Goal: Task Accomplishment & Management: Use online tool/utility

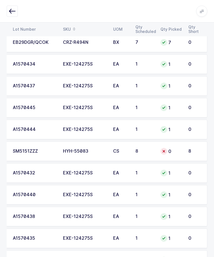
scroll to position [243, 0]
click at [163, 151] on icon at bounding box center [164, 151] width 4 height 4
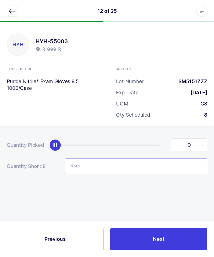
click at [161, 158] on input "Note" at bounding box center [136, 166] width 143 height 16
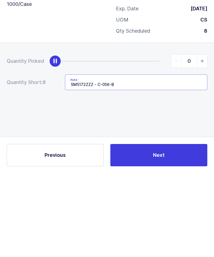
type input "SM5172ZZZ - C-056-B"
click at [184, 126] on div "Quantity Picked 0 Quantity Short: 8 Note SM5172ZZZ - C-056-B" at bounding box center [107, 175] width 214 height 99
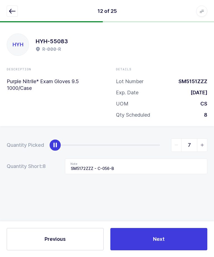
type input "8"
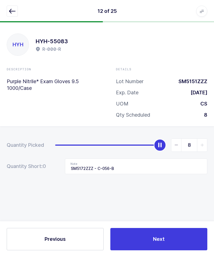
click at [156, 234] on button "Next" at bounding box center [158, 239] width 97 height 22
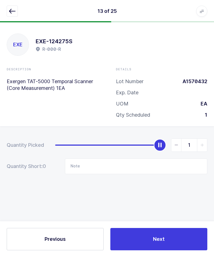
click at [11, 8] on icon "button" at bounding box center [12, 11] width 7 height 7
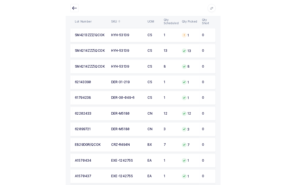
scroll to position [0, 0]
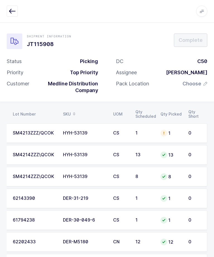
click at [192, 84] on span "Choose" at bounding box center [192, 83] width 19 height 7
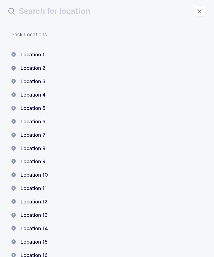
click at [37, 52] on button "Location 1" at bounding box center [27, 54] width 33 height 7
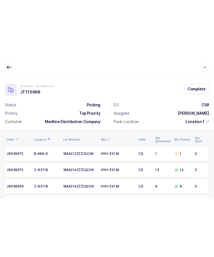
scroll to position [0, 4]
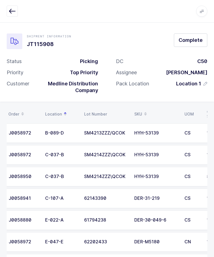
click at [194, 45] on button "Complete" at bounding box center [190, 39] width 33 height 13
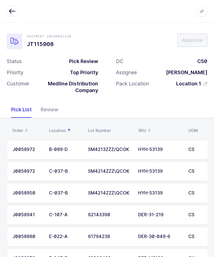
click at [3, 13] on div "Apps Core [GEOGRAPHIC_DATA] Admin Mission Control Purchasing [PERSON_NAME] Logo…" at bounding box center [107, 11] width 214 height 23
click at [16, 14] on button "button" at bounding box center [12, 11] width 11 height 11
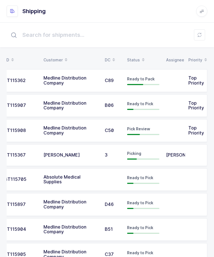
scroll to position [0, 15]
click at [189, 106] on span "Top Priority" at bounding box center [197, 105] width 16 height 11
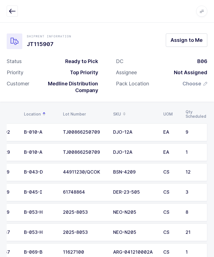
click at [192, 40] on span "Assign to Me" at bounding box center [187, 40] width 32 height 7
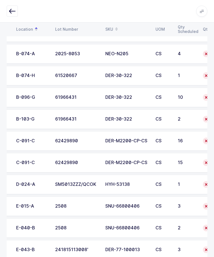
scroll to position [229, 0]
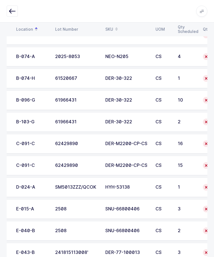
click at [144, 144] on div "DER-M2200-CP-CS" at bounding box center [127, 143] width 44 height 5
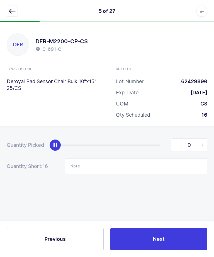
scroll to position [0, 0]
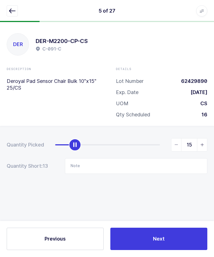
type input "16"
click at [169, 250] on button "Next" at bounding box center [158, 239] width 97 height 22
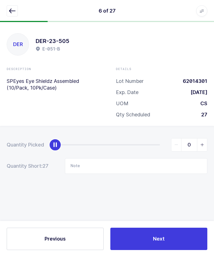
click at [16, 9] on button "button" at bounding box center [12, 11] width 11 height 11
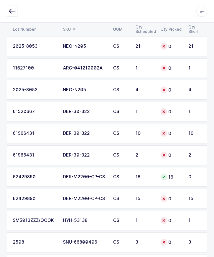
scroll to position [0, 75]
click at [85, 199] on div "DER-M2200-CP-CS" at bounding box center [85, 198] width 44 height 5
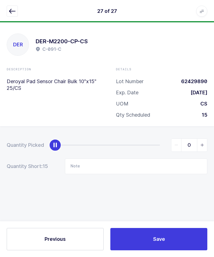
scroll to position [0, 0]
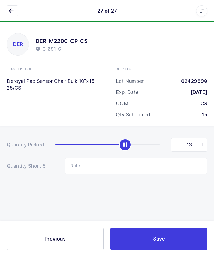
type input "15"
click at [162, 250] on button "Save" at bounding box center [158, 239] width 97 height 22
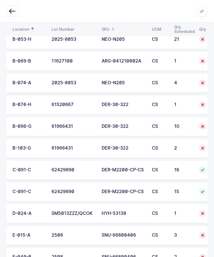
scroll to position [202, 0]
click at [178, 149] on div "2" at bounding box center [183, 148] width 18 height 5
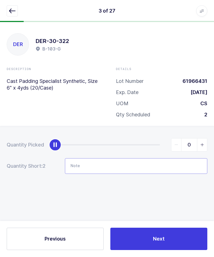
click at [164, 166] on input "Note" at bounding box center [136, 166] width 143 height 16
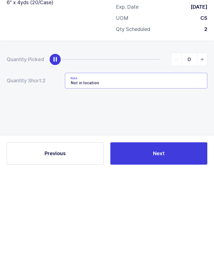
type input "Not in location"
click at [185, 228] on button "Next" at bounding box center [158, 239] width 97 height 22
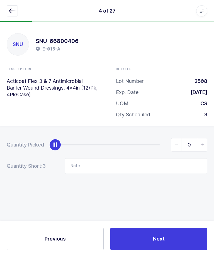
click at [12, 11] on icon "button" at bounding box center [12, 11] width 7 height 7
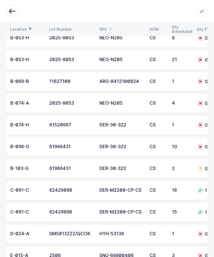
scroll to position [0, 39]
click at [198, 146] on div at bounding box center [200, 147] width 7 height 7
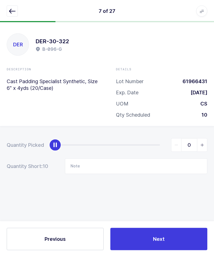
scroll to position [0, 0]
click at [177, 164] on input "Note" at bounding box center [136, 166] width 143 height 16
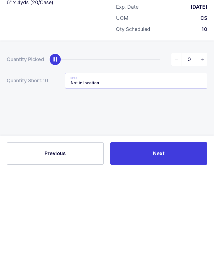
type input "Not in location"
click at [196, 126] on div "Quantity Picked 0 Quantity Short: 10 Note Not in location" at bounding box center [107, 175] width 214 height 99
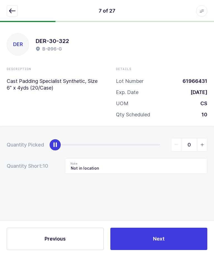
click at [177, 250] on button "Next" at bounding box center [158, 239] width 97 height 22
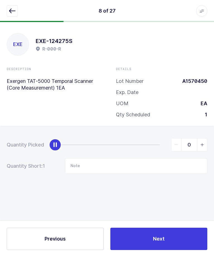
click at [11, 15] on button "button" at bounding box center [12, 11] width 11 height 11
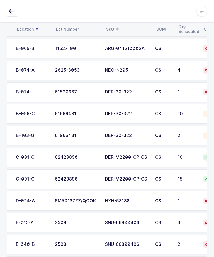
scroll to position [0, 32]
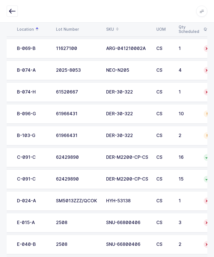
click at [30, 90] on div "B-074-H" at bounding box center [33, 92] width 32 height 5
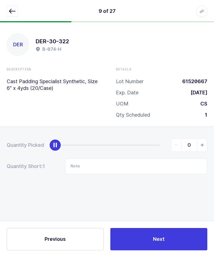
scroll to position [0, 0]
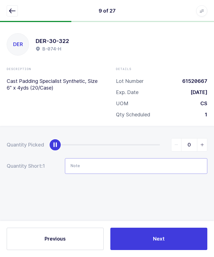
click at [166, 165] on input "Note" at bounding box center [136, 166] width 143 height 16
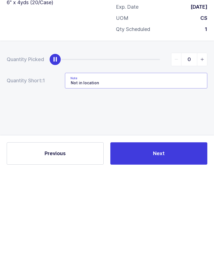
type input "Not in location"
click at [202, 126] on div "Quantity Picked 0 Quantity Short: 1 Note Not in location" at bounding box center [107, 175] width 214 height 99
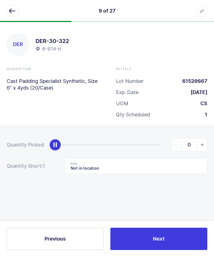
click at [155, 247] on button "Next" at bounding box center [158, 239] width 97 height 22
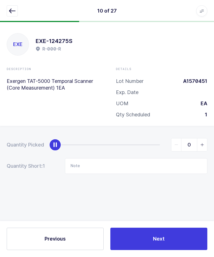
click at [8, 7] on button "button" at bounding box center [12, 11] width 11 height 11
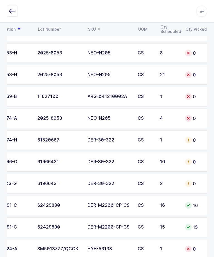
scroll to position [0, 51]
click at [24, 119] on div "B-074-A" at bounding box center [14, 118] width 32 height 5
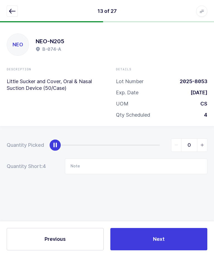
scroll to position [0, 0]
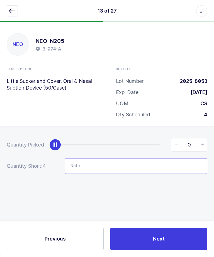
click at [185, 159] on input "Note" at bounding box center [136, 166] width 143 height 16
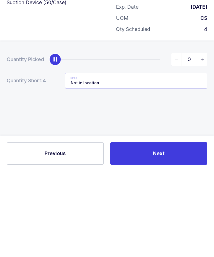
type input "Not in location"
click at [20, 126] on div "Quantity Picked 0 Quantity Short: 4 Note Not in location" at bounding box center [107, 175] width 214 height 99
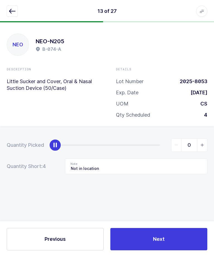
click at [175, 250] on button "Next" at bounding box center [158, 239] width 97 height 22
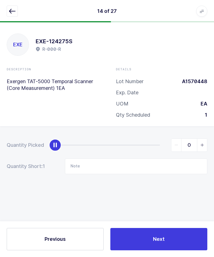
click at [11, 12] on icon "button" at bounding box center [12, 11] width 7 height 7
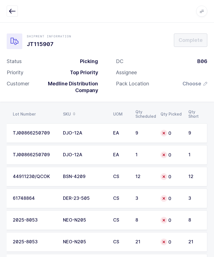
scroll to position [0, 75]
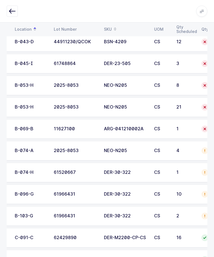
click at [43, 128] on div "B-069-B" at bounding box center [31, 128] width 32 height 5
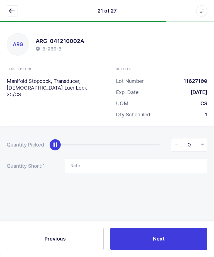
click at [204, 143] on icon "slider between 0 and 1" at bounding box center [203, 145] width 4 height 4
type input "1"
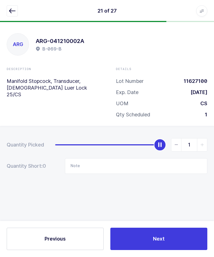
click at [169, 250] on button "Next" at bounding box center [158, 239] width 97 height 22
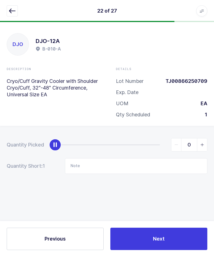
click at [16, 10] on button "button" at bounding box center [12, 11] width 11 height 11
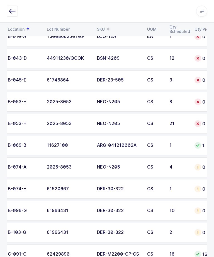
click at [196, 125] on div at bounding box center [198, 123] width 7 height 7
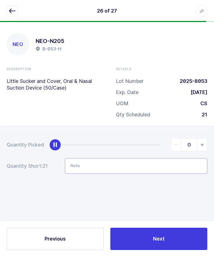
click at [153, 166] on input "Note" at bounding box center [136, 166] width 143 height 16
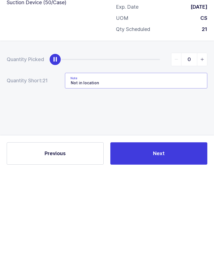
type input "Not in location"
click at [178, 228] on button "Next" at bounding box center [158, 239] width 97 height 22
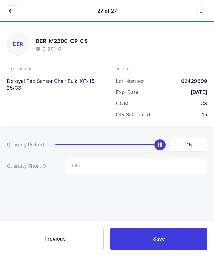
click at [9, 11] on button "button" at bounding box center [12, 11] width 11 height 11
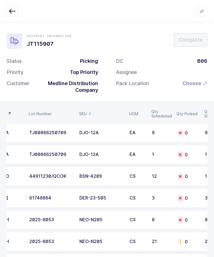
scroll to position [0, 54]
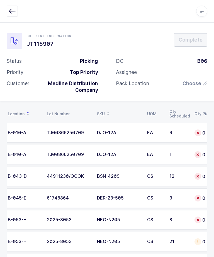
click at [172, 223] on td "8" at bounding box center [178, 220] width 25 height 20
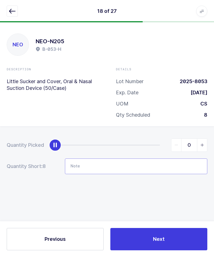
click at [157, 163] on input "Note" at bounding box center [136, 166] width 143 height 16
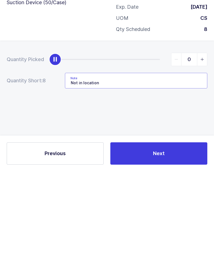
type input "Not in location"
click at [190, 228] on button "Next" at bounding box center [158, 239] width 97 height 22
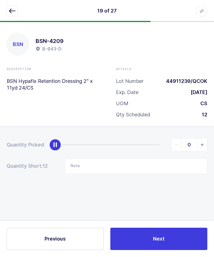
click at [9, 14] on button "button" at bounding box center [12, 11] width 11 height 11
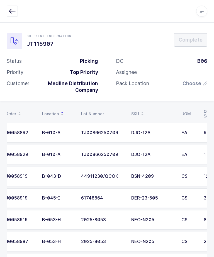
click at [3, 74] on div "Status Picking Priority Top Priority Customer Medline Distribution Company" at bounding box center [52, 78] width 109 height 40
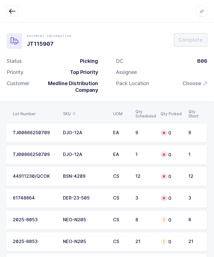
click at [172, 198] on div "0" at bounding box center [171, 198] width 21 height 7
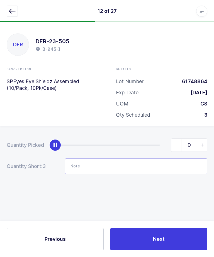
click at [163, 163] on input "Note" at bounding box center [136, 166] width 143 height 16
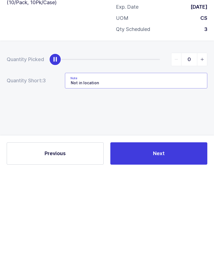
type input "Not in location"
click at [192, 126] on div "Quantity Picked 0 Quantity Short: 3 Note Not in location" at bounding box center [107, 175] width 214 height 99
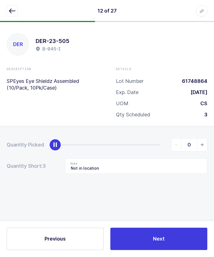
click at [174, 250] on button "Next" at bounding box center [158, 239] width 97 height 22
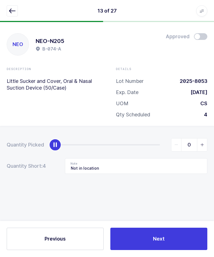
click at [14, 13] on icon "button" at bounding box center [12, 11] width 7 height 7
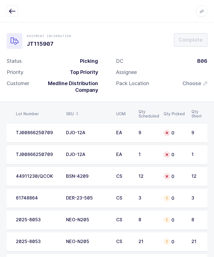
click at [180, 173] on div "0" at bounding box center [174, 176] width 21 height 7
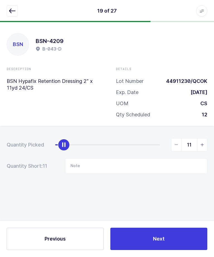
type input "12"
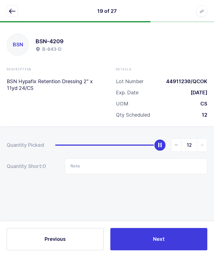
scroll to position [16, 0]
click at [165, 245] on button "Next" at bounding box center [158, 239] width 97 height 22
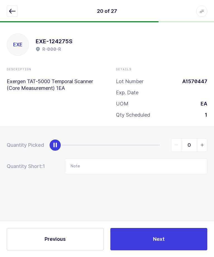
click at [2, 14] on div "20 of 27 Apps Core [GEOGRAPHIC_DATA] Admin Mission Control Purchasing [PERSON_N…" at bounding box center [107, 11] width 214 height 22
click at [8, 11] on button "button" at bounding box center [12, 11] width 11 height 11
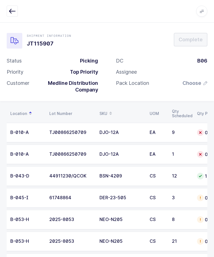
scroll to position [0, 0]
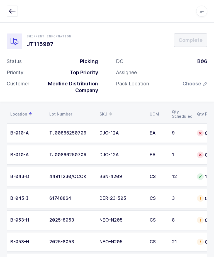
click at [54, 132] on div "TJ00866250709" at bounding box center [71, 133] width 44 height 5
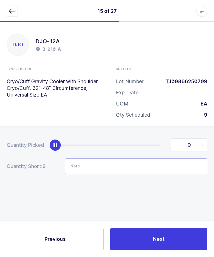
click at [143, 162] on input "Note" at bounding box center [136, 166] width 143 height 16
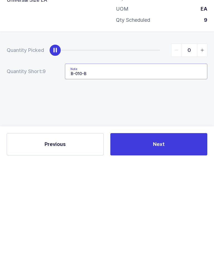
type input "B-010-B"
click at [192, 126] on div "Quantity Picked 0 Quantity Short: 9 Note B-010-B" at bounding box center [107, 175] width 214 height 99
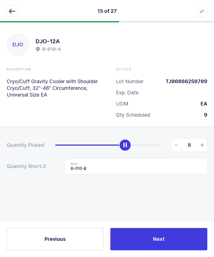
type input "9"
click at [163, 234] on button "Next" at bounding box center [158, 239] width 97 height 22
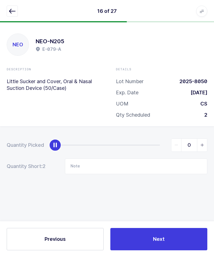
click at [12, 10] on icon "button" at bounding box center [12, 11] width 7 height 7
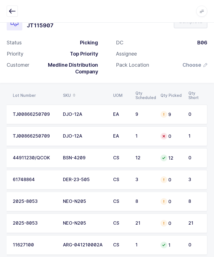
scroll to position [0, 75]
click at [46, 135] on div "TJ00866250709" at bounding box center [35, 136] width 44 height 5
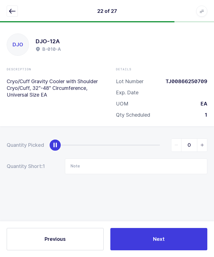
click at [44, 138] on form "Quantity Picked 0 Quantity Short: 1 Note" at bounding box center [107, 156] width 201 height 36
click at [154, 158] on input "Note" at bounding box center [136, 166] width 143 height 16
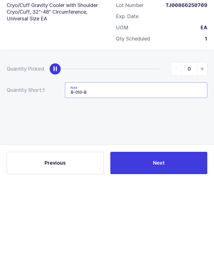
type input "B-010-B"
click at [191, 126] on div "Quantity Picked 0 Quantity Short: 1 Note B-010-B" at bounding box center [107, 175] width 214 height 99
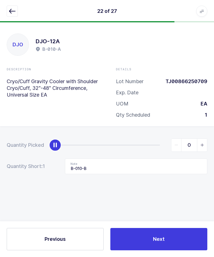
click at [204, 139] on span "slider between 0 and 1" at bounding box center [202, 145] width 10 height 13
type input "1"
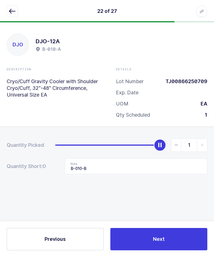
click at [166, 244] on button "Next" at bounding box center [158, 239] width 97 height 22
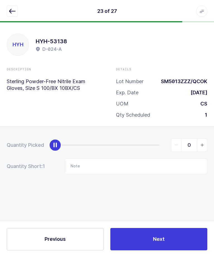
click at [17, 6] on button "button" at bounding box center [12, 11] width 11 height 11
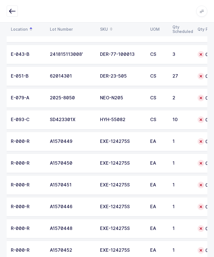
scroll to position [445, 0]
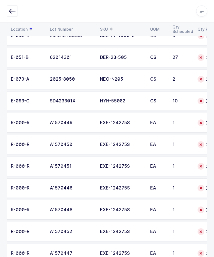
click at [55, 125] on td "A1570449" at bounding box center [72, 123] width 50 height 20
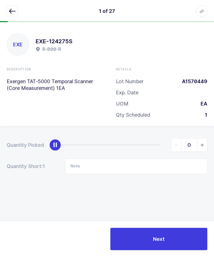
scroll to position [0, 0]
click at [205, 141] on span "slider between 0 and 1" at bounding box center [202, 145] width 10 height 13
type input "1"
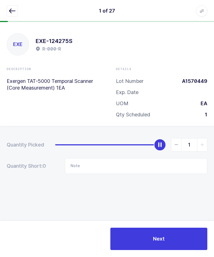
click at [183, 250] on button "Next" at bounding box center [158, 239] width 97 height 22
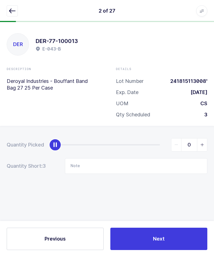
click at [172, 250] on button "Next" at bounding box center [158, 239] width 97 height 22
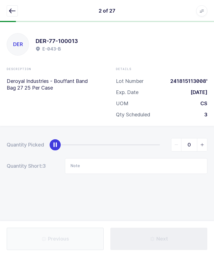
type input "Not in location"
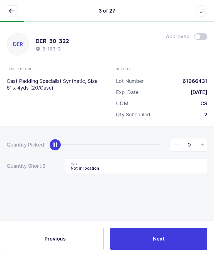
click at [175, 250] on button "Next" at bounding box center [158, 239] width 97 height 22
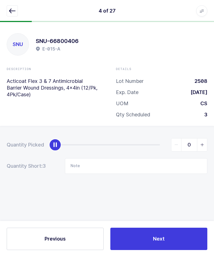
click at [175, 250] on button "Next" at bounding box center [158, 239] width 97 height 22
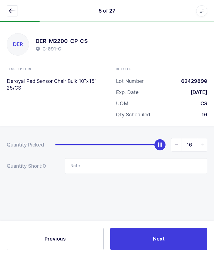
click at [176, 250] on button "Next" at bounding box center [158, 239] width 97 height 22
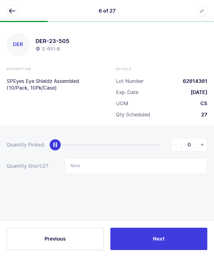
click at [179, 250] on button "Next" at bounding box center [158, 239] width 97 height 22
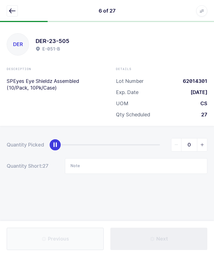
type input "Not in location"
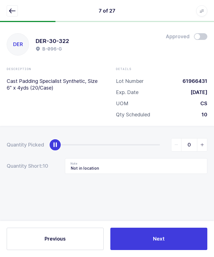
click at [179, 250] on button "Next" at bounding box center [158, 239] width 97 height 22
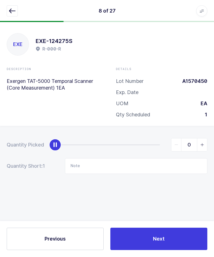
click at [178, 250] on button "Next" at bounding box center [158, 239] width 97 height 22
type input "Not in location"
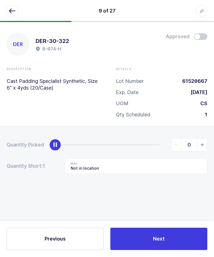
click at [10, 11] on icon "button" at bounding box center [12, 11] width 7 height 7
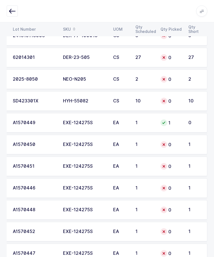
scroll to position [0, 75]
click at [191, 140] on td "1" at bounding box center [196, 145] width 22 height 20
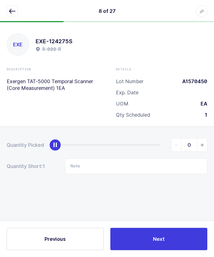
scroll to position [0, 0]
click at [202, 143] on icon "slider between 0 and 1" at bounding box center [203, 145] width 4 height 4
type input "1"
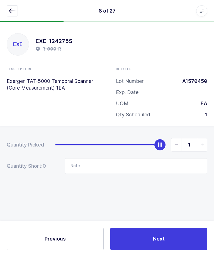
click at [177, 250] on button "Next" at bounding box center [158, 239] width 97 height 22
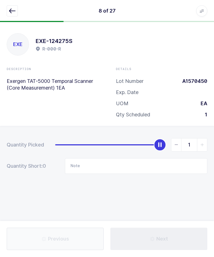
type input "Not in location"
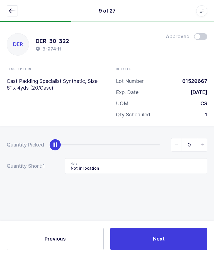
click at [178, 250] on button "Next" at bounding box center [158, 239] width 97 height 22
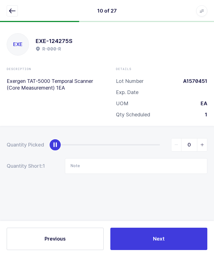
click at [182, 250] on button "Next" at bounding box center [158, 239] width 97 height 22
click at [202, 143] on icon "slider between 0 and 1" at bounding box center [203, 145] width 4 height 4
type input "1"
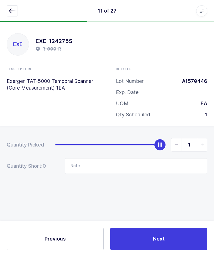
click at [185, 250] on button "Next" at bounding box center [158, 239] width 97 height 22
type input "Not in location"
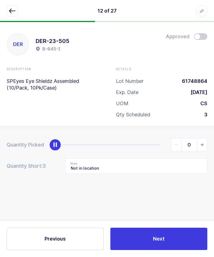
click at [187, 250] on button "Next" at bounding box center [158, 239] width 97 height 22
click at [186, 250] on button "Next" at bounding box center [158, 239] width 97 height 22
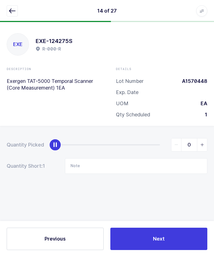
click at [204, 143] on icon "slider between 0 and 1" at bounding box center [203, 145] width 4 height 4
type input "1"
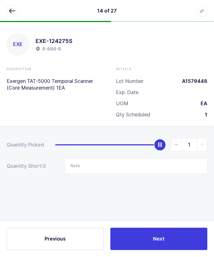
click at [186, 250] on button "Next" at bounding box center [158, 239] width 97 height 22
type input "B-010-B"
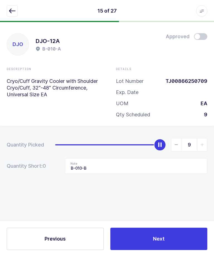
click at [185, 250] on button "Next" at bounding box center [158, 239] width 97 height 22
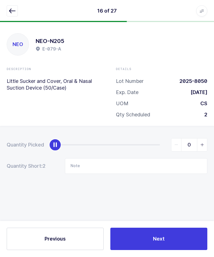
click at [184, 250] on button "Next" at bounding box center [158, 239] width 97 height 22
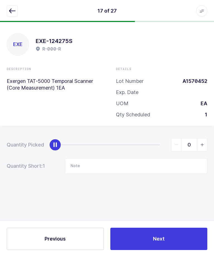
click at [202, 143] on icon "slider between 0 and 1" at bounding box center [203, 145] width 4 height 4
type input "1"
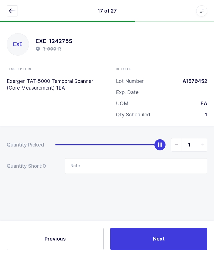
click at [188, 250] on button "Next" at bounding box center [158, 239] width 97 height 22
type input "Not in location"
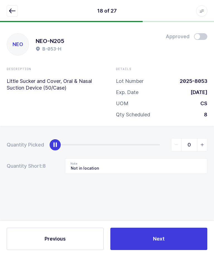
click at [185, 250] on button "Next" at bounding box center [158, 239] width 97 height 22
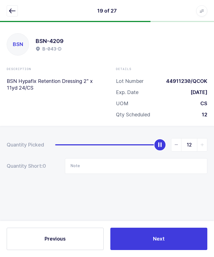
click at [182, 250] on button "Next" at bounding box center [158, 239] width 97 height 22
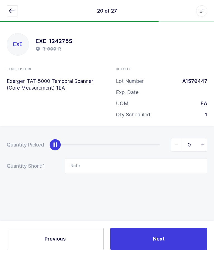
click at [204, 139] on span "slider between 0 and 1" at bounding box center [202, 145] width 10 height 13
type input "1"
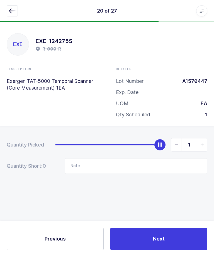
click at [183, 250] on button "Next" at bounding box center [158, 239] width 97 height 22
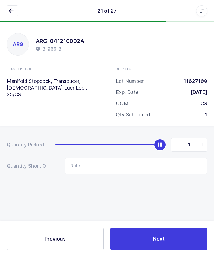
click at [184, 250] on button "Next" at bounding box center [158, 239] width 97 height 22
type input "B-010-B"
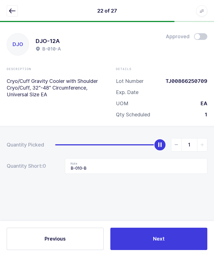
click at [184, 250] on button "Next" at bounding box center [158, 239] width 97 height 22
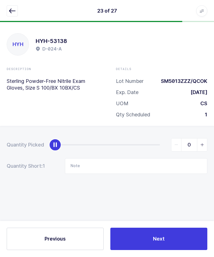
click at [185, 250] on button "Next" at bounding box center [158, 239] width 97 height 22
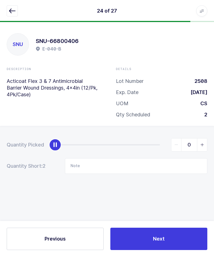
click at [184, 250] on button "Next" at bounding box center [158, 239] width 97 height 22
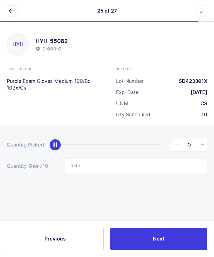
click at [186, 250] on button "Next" at bounding box center [158, 239] width 97 height 22
type input "Not in location"
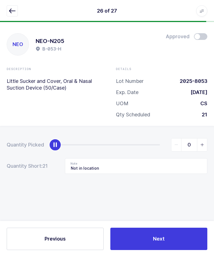
click at [188, 250] on button "Next" at bounding box center [158, 239] width 97 height 22
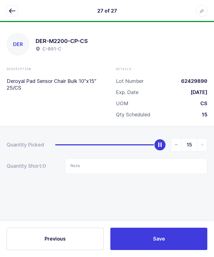
click at [187, 250] on button "Save" at bounding box center [158, 239] width 97 height 22
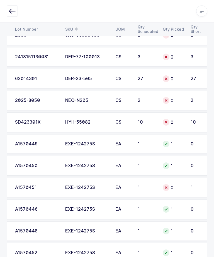
scroll to position [445, 0]
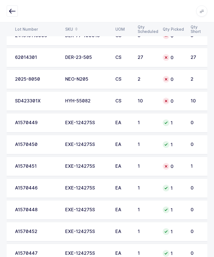
click at [194, 168] on td "1" at bounding box center [198, 167] width 22 height 20
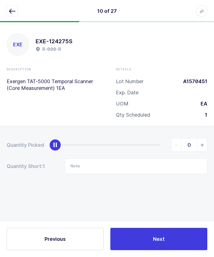
scroll to position [0, 0]
click at [204, 144] on icon "slider between 0 and 1" at bounding box center [203, 145] width 4 height 4
type input "1"
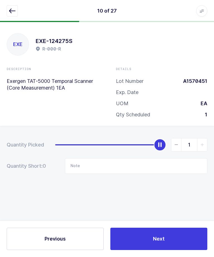
click at [189, 250] on button "Next" at bounding box center [158, 239] width 97 height 22
click at [8, 19] on div "11 of 27 Apps Core [GEOGRAPHIC_DATA] Admin Mission Control Purchasing [PERSON_N…" at bounding box center [107, 11] width 214 height 22
click at [18, 10] on button "button" at bounding box center [12, 11] width 11 height 11
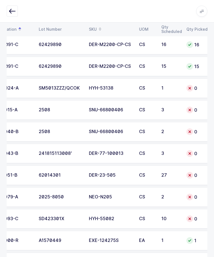
scroll to position [0, 50]
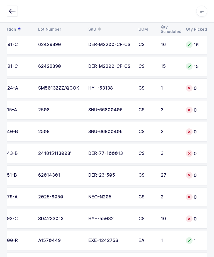
click at [66, 105] on td "2508" at bounding box center [60, 110] width 50 height 20
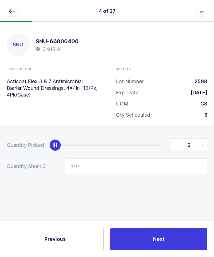
type input "3"
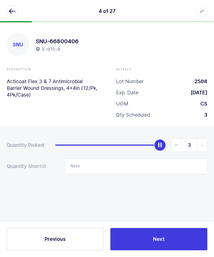
click at [150, 248] on button "Next" at bounding box center [158, 239] width 97 height 22
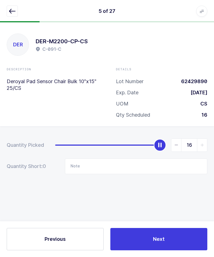
click at [11, 7] on button "button" at bounding box center [12, 11] width 11 height 11
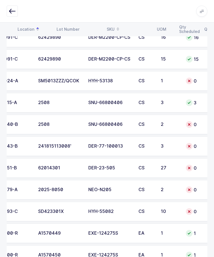
scroll to position [0, 54]
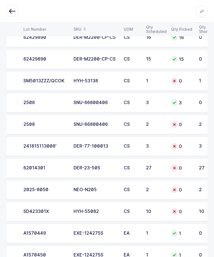
click at [46, 126] on td "2508" at bounding box center [45, 125] width 50 height 20
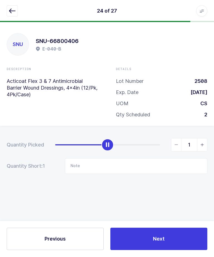
type input "2"
click at [146, 250] on button "Next" at bounding box center [158, 239] width 97 height 22
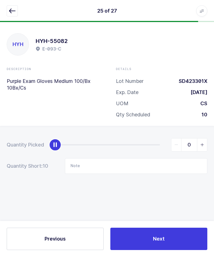
click at [8, 12] on button "button" at bounding box center [12, 11] width 11 height 11
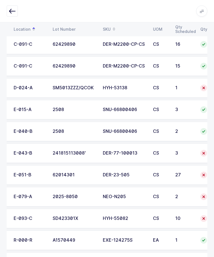
scroll to position [319, 0]
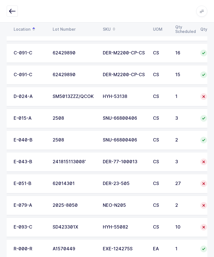
click at [53, 163] on div "241815113008'" at bounding box center [75, 161] width 44 height 5
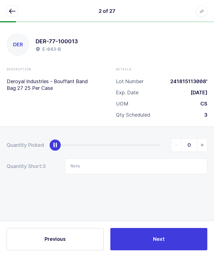
scroll to position [0, 0]
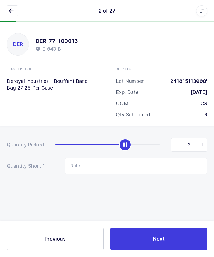
type input "3"
click at [144, 250] on button "Next" at bounding box center [158, 239] width 97 height 22
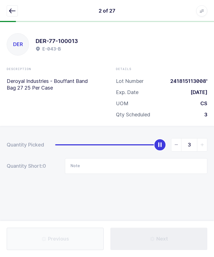
type input "Not in location"
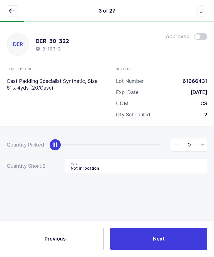
click at [7, 20] on div "3 of 27 Apps Core [GEOGRAPHIC_DATA] Admin Mission Control Purchasing [PERSON_NA…" at bounding box center [107, 11] width 214 height 22
click at [7, 11] on button "button" at bounding box center [12, 11] width 11 height 11
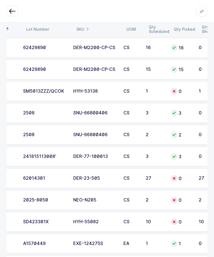
scroll to position [0, 65]
click at [35, 176] on div "62014301" at bounding box center [45, 178] width 44 height 5
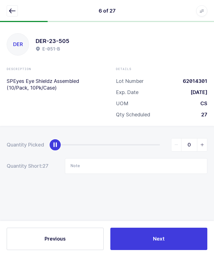
click at [1, 11] on div "6 of 27 Apps Core [GEOGRAPHIC_DATA] Admin Mission Control Purchasing [PERSON_NA…" at bounding box center [107, 11] width 214 height 22
click at [11, 11] on icon "button" at bounding box center [12, 11] width 7 height 7
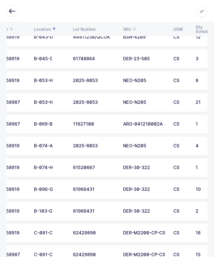
scroll to position [139, 0]
click at [78, 209] on div "61966431" at bounding box center [95, 211] width 44 height 5
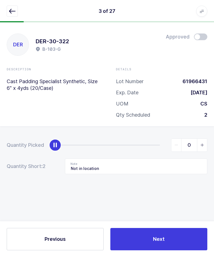
scroll to position [0, 0]
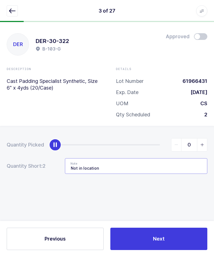
click at [124, 169] on input "Not in location" at bounding box center [136, 166] width 143 height 16
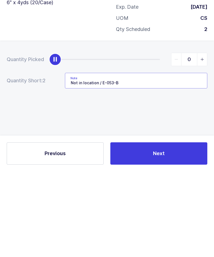
type input "Not in location / E-053-B"
click at [182, 130] on div "Quantity Picked 0 Quantity Short: 2 Note Not in location / E-053-B" at bounding box center [107, 175] width 214 height 99
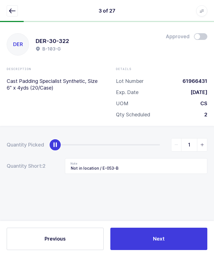
type input "2"
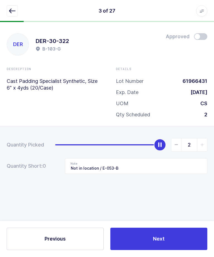
click at [150, 242] on div "Previous Next" at bounding box center [107, 239] width 214 height 36
click at [140, 250] on button "Next" at bounding box center [158, 239] width 97 height 22
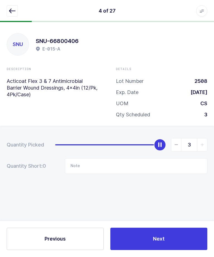
click at [16, 15] on button "button" at bounding box center [12, 11] width 11 height 11
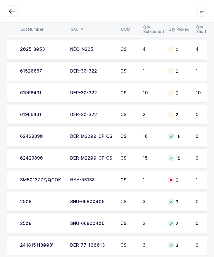
scroll to position [0, 68]
click at [140, 111] on td "2" at bounding box center [151, 115] width 25 height 20
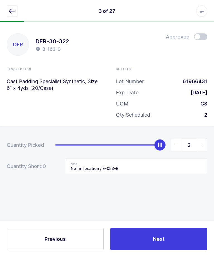
scroll to position [19, 0]
click at [144, 158] on input "Not in location / E-053-B" at bounding box center [136, 166] width 143 height 16
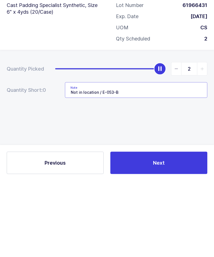
click at [99, 158] on input "Not in location / E-053-B" at bounding box center [136, 166] width 143 height 16
click at [134, 158] on input "Not in location / E-053-B" at bounding box center [136, 166] width 143 height 16
type input "Not in location / E-053-B - LOT: 62324641"
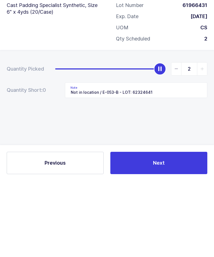
click at [191, 126] on div "Quantity Picked 2 Quantity Short: 0 Note Not in location / E-053-B - LOT: 62324…" at bounding box center [107, 175] width 214 height 99
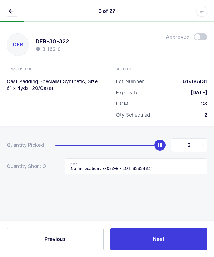
click at [150, 239] on button "Next" at bounding box center [158, 239] width 97 height 22
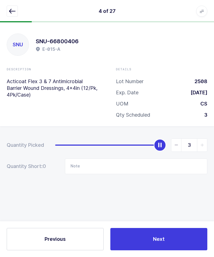
click at [12, 13] on icon "button" at bounding box center [12, 11] width 7 height 7
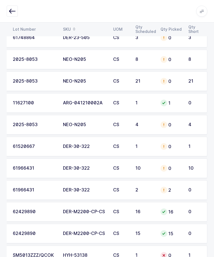
scroll to position [158, 0]
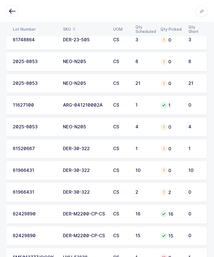
click at [165, 172] on div at bounding box center [164, 170] width 7 height 7
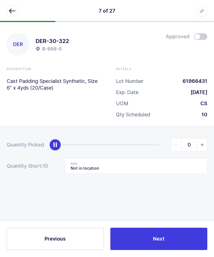
click at [10, 12] on icon "button" at bounding box center [12, 11] width 7 height 7
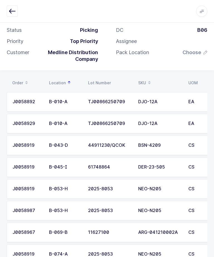
scroll to position [112, 0]
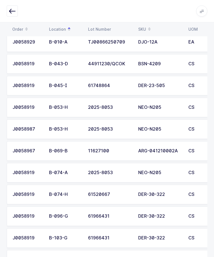
click at [182, 213] on td "DER-30-322" at bounding box center [160, 217] width 50 height 20
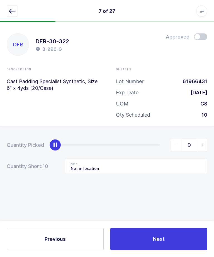
scroll to position [0, 0]
click at [10, 12] on icon "button" at bounding box center [12, 11] width 7 height 7
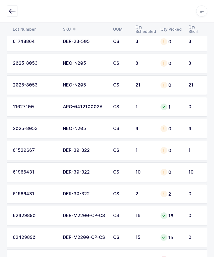
scroll to position [165, 0]
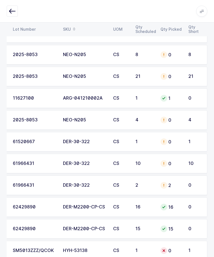
click at [183, 186] on td "2" at bounding box center [171, 185] width 28 height 20
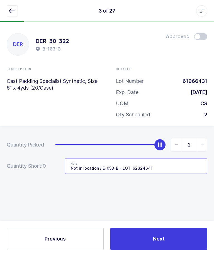
click at [107, 168] on input "Not in location / E-053-B - LOT: 62324641" at bounding box center [136, 166] width 143 height 16
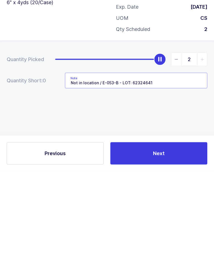
click at [104, 158] on input "Not in location / E-053-B - LOT: 62324641" at bounding box center [136, 166] width 143 height 16
click at [103, 158] on input "Not in location / E-053-B - LOT: 62324641" at bounding box center [136, 166] width 143 height 16
click at [178, 126] on div "Quantity Picked 2 Quantity Short: 0 Note Not in location / E-053-B - LOT: 62324…" at bounding box center [107, 175] width 214 height 99
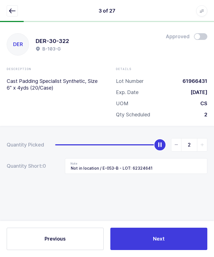
click at [12, 11] on icon "button" at bounding box center [12, 11] width 7 height 7
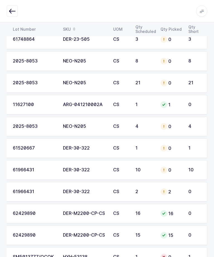
scroll to position [165, 0]
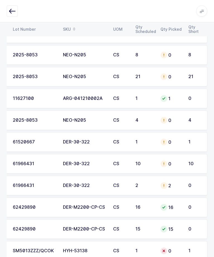
click at [27, 142] on div "61520667" at bounding box center [35, 142] width 44 height 5
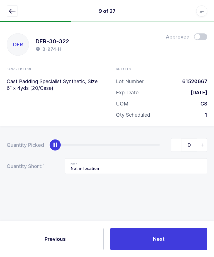
scroll to position [0, 0]
click at [127, 168] on input "Not in location" at bounding box center [136, 166] width 143 height 16
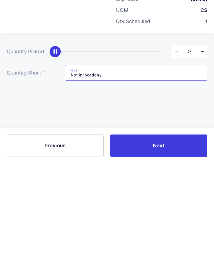
click at [114, 158] on input "Not in location /" at bounding box center [136, 166] width 143 height 16
paste input "E-053-B - LOT: 62324641"
type input "Not in location / E-053-B - LOT: 62324641"
click at [205, 138] on input "0" at bounding box center [189, 144] width 36 height 13
click at [204, 139] on span "slider between 0 and 1" at bounding box center [202, 145] width 10 height 13
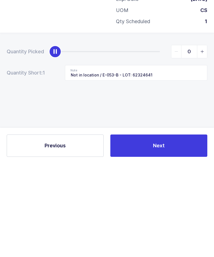
type input "1"
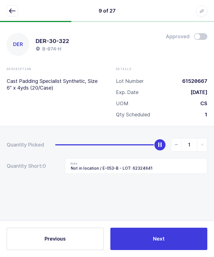
click at [151, 250] on button "Next" at bounding box center [158, 239] width 97 height 22
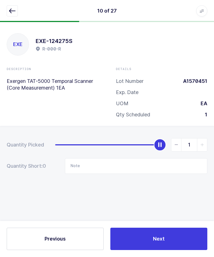
click at [9, 20] on div "10 of 27 Apps Core [GEOGRAPHIC_DATA] Admin Mission Control Purchasing [PERSON_N…" at bounding box center [107, 11] width 214 height 22
click at [9, 12] on button "button" at bounding box center [12, 11] width 11 height 11
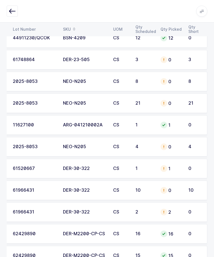
scroll to position [142, 0]
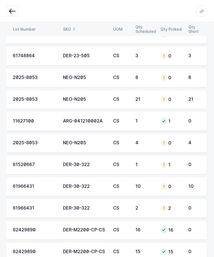
click at [56, 184] on div "61966431" at bounding box center [35, 186] width 44 height 5
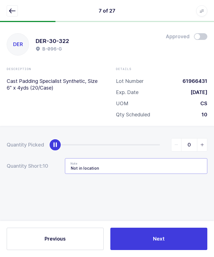
click at [133, 168] on input "Not in location" at bounding box center [136, 166] width 143 height 16
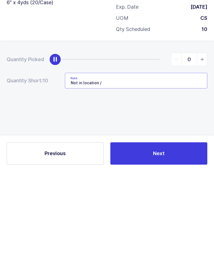
click at [181, 158] on input "Not in location /" at bounding box center [136, 166] width 143 height 16
paste input "E-053-B - LOT: 62324641"
click at [115, 158] on input "Not in location / E-053-B - LOT: 62324641" at bounding box center [136, 166] width 143 height 16
type input "Not in location / E-053-F - LOT: 62324641"
click at [182, 126] on div "Quantity Picked 0 Quantity Short: 10 Note Not in location / E-053-F - LOT: 6232…" at bounding box center [107, 175] width 214 height 99
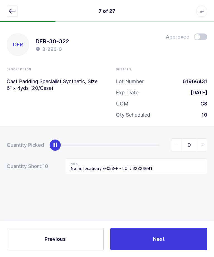
scroll to position [11, 0]
type input "10"
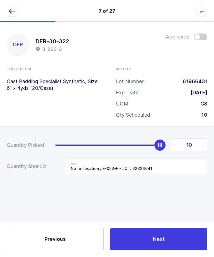
click at [160, 237] on span "Next" at bounding box center [159, 238] width 12 height 7
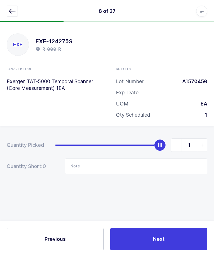
click at [9, 11] on icon "button" at bounding box center [12, 11] width 7 height 7
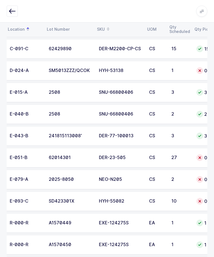
scroll to position [0, 39]
click at [80, 160] on td "62014301" at bounding box center [70, 158] width 50 height 20
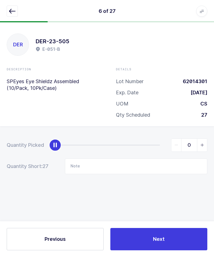
scroll to position [0, 0]
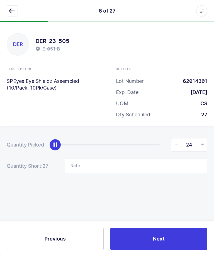
type input "27"
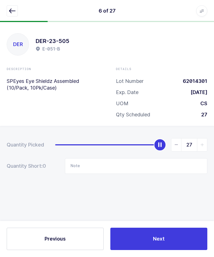
click at [140, 250] on button "Next" at bounding box center [158, 239] width 97 height 22
type input "Not in location / E-053-F - LOT: 62324641"
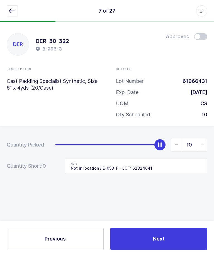
click at [12, 9] on icon "button" at bounding box center [12, 11] width 7 height 7
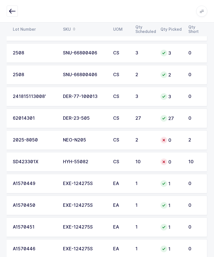
scroll to position [0, 52]
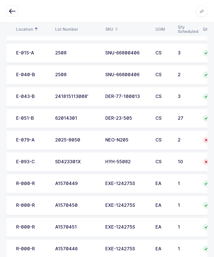
click at [81, 143] on td "2025-8050" at bounding box center [77, 140] width 50 height 20
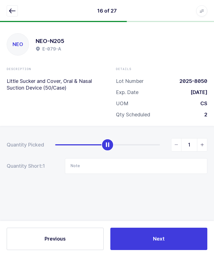
type input "2"
click at [163, 243] on div "Previous Next" at bounding box center [107, 239] width 214 height 36
click at [151, 250] on button "Next" at bounding box center [158, 239] width 97 height 22
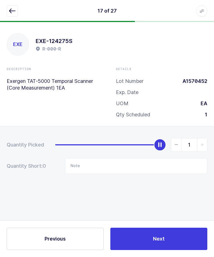
click at [16, 9] on button "button" at bounding box center [12, 11] width 11 height 11
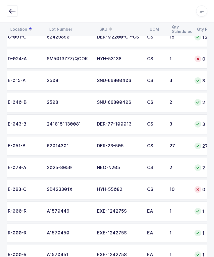
scroll to position [0, 45]
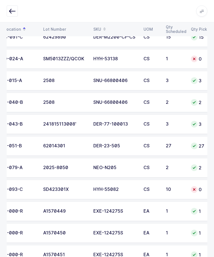
click at [177, 166] on div "2" at bounding box center [175, 167] width 18 height 5
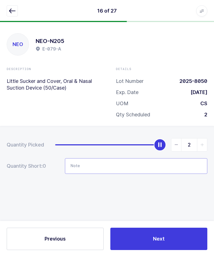
click at [159, 164] on input "Note" at bounding box center [136, 166] width 143 height 16
type input "Lot: 202"
click at [175, 145] on span "slider between 0 and 2" at bounding box center [177, 145] width 10 height 13
click at [175, 146] on span "slider between 0 and 2" at bounding box center [177, 145] width 10 height 13
type input "0"
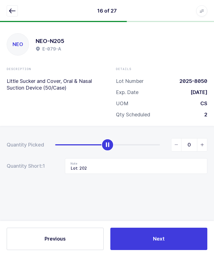
click at [177, 145] on span "slider between 0 and 2" at bounding box center [177, 145] width 10 height 13
click at [155, 168] on input "Lot: 202" at bounding box center [136, 166] width 143 height 16
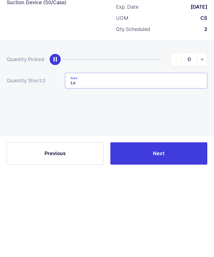
type input "L"
type input "Not in location"
click at [195, 126] on div "Quantity Picked 0 Quantity Short: 2 Note Not in location" at bounding box center [107, 175] width 214 height 99
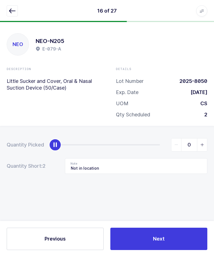
click at [172, 250] on button "Next" at bounding box center [158, 239] width 97 height 22
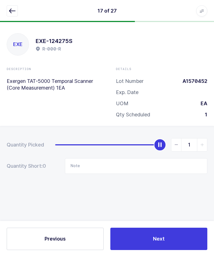
click at [12, 16] on button "button" at bounding box center [12, 11] width 11 height 11
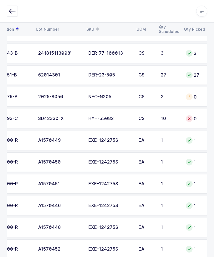
scroll to position [0, 40]
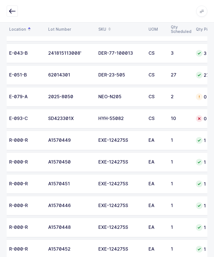
click at [28, 120] on td "E-093-C" at bounding box center [25, 119] width 39 height 20
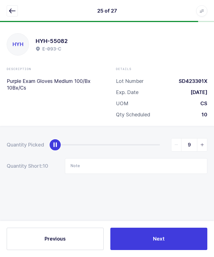
type input "10"
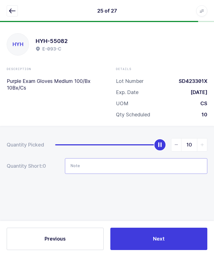
click at [172, 168] on input "Note" at bounding box center [136, 166] width 143 height 16
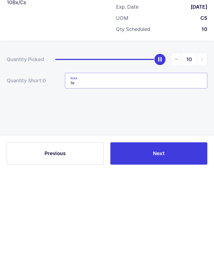
type input "l"
click at [22, 126] on div "Quantity Picked 10 Quantity Short: 0 Note LOT: SD425301X" at bounding box center [107, 175] width 214 height 99
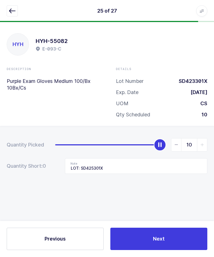
click at [153, 250] on button "Next" at bounding box center [158, 239] width 97 height 22
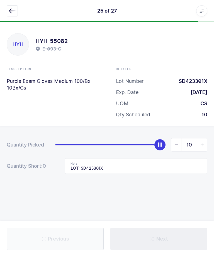
type input "Not in location"
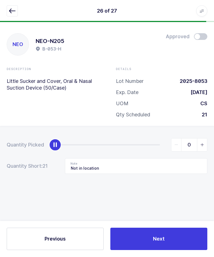
click at [12, 8] on icon "button" at bounding box center [12, 11] width 7 height 7
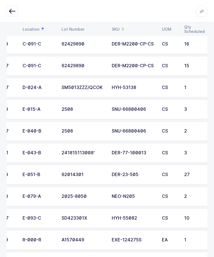
scroll to position [327, 0]
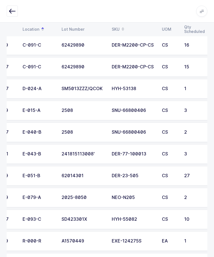
click at [178, 93] on td "CS" at bounding box center [170, 89] width 22 height 20
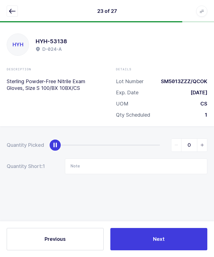
scroll to position [0, 0]
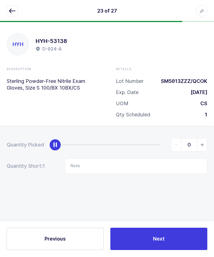
click at [201, 143] on icon "slider between 0 and 1" at bounding box center [203, 145] width 4 height 4
type input "1"
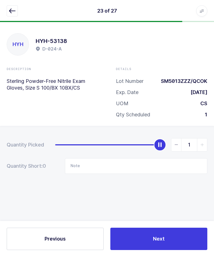
click at [186, 250] on button "Next" at bounding box center [158, 239] width 97 height 22
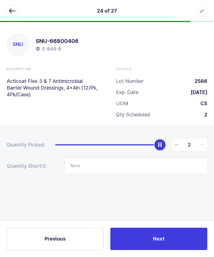
click at [8, 13] on button "button" at bounding box center [12, 11] width 11 height 11
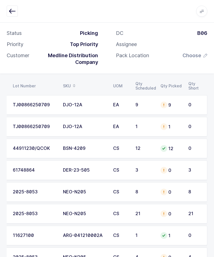
scroll to position [90, 0]
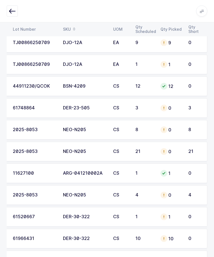
click at [189, 150] on div "21" at bounding box center [195, 151] width 13 height 5
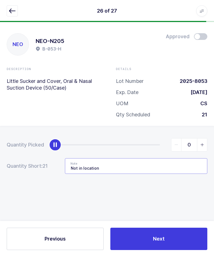
click at [165, 168] on input "Not in location" at bounding box center [136, 166] width 143 height 16
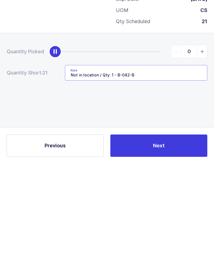
type input "Not in location / Qty: 1 - B-042-B"
click at [199, 126] on div "Quantity Picked 0 Quantity Short: 21 Note Not in location / Qty: 1 - B-042-B" at bounding box center [107, 175] width 214 height 99
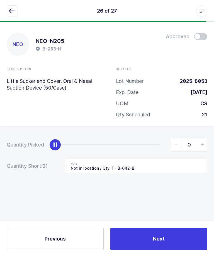
click at [202, 144] on icon "slider between 0 and 21" at bounding box center [203, 145] width 4 height 4
type input "1"
click at [168, 164] on input "Not in location / Qty: 1 - B-042-B" at bounding box center [136, 166] width 143 height 16
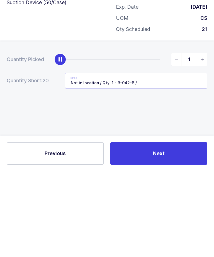
type input "Not in location / Qty: 1 - B-042-B /"
click at [190, 126] on div "Quantity Picked 1 Quantity Short: 20 Note Not in location / Qty: 1 - B-042-B /" at bounding box center [107, 175] width 214 height 99
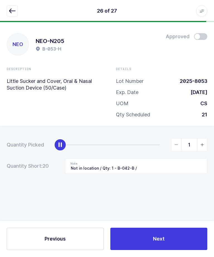
click at [176, 249] on button "Next" at bounding box center [158, 239] width 97 height 22
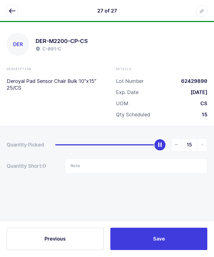
click at [13, 11] on icon "button" at bounding box center [12, 11] width 7 height 7
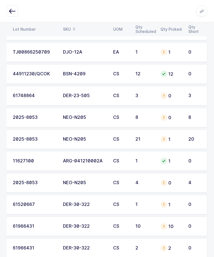
scroll to position [103, 0]
click at [196, 182] on div "4" at bounding box center [195, 182] width 13 height 5
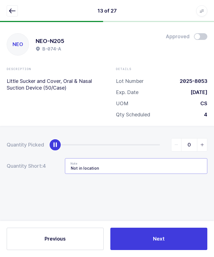
click at [176, 171] on input "Not in location" at bounding box center [136, 166] width 143 height 16
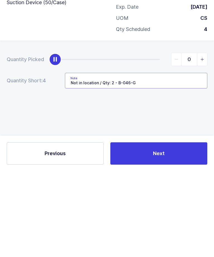
type input "Not in location / Qty: 2 - B-046-G"
click at [194, 126] on div "Quantity Picked 0 Quantity Short: 4 Note Not in location / Qty: 2 - B-046-G" at bounding box center [107, 175] width 214 height 99
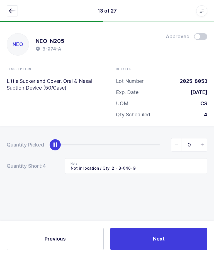
click at [198, 148] on span "slider between 0 and 4" at bounding box center [202, 145] width 10 height 13
click at [203, 145] on icon "slider between 0 and 4" at bounding box center [203, 145] width 4 height 4
type input "2"
click at [172, 168] on input "Not in location / Qty: 2 - B-046-G" at bounding box center [136, 166] width 143 height 16
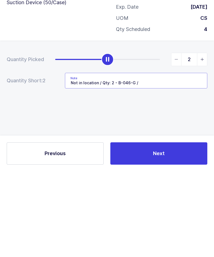
type input "Not in location / Qty: 2 - B-046-G /"
click at [178, 128] on div "Quantity Picked 2 Quantity Short: 2 Note Not in location / Qty: 2 - B-046-G /" at bounding box center [107, 175] width 214 height 99
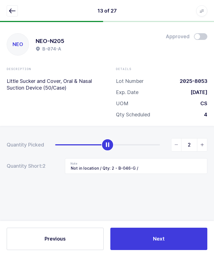
click at [160, 249] on button "Next" at bounding box center [158, 239] width 97 height 22
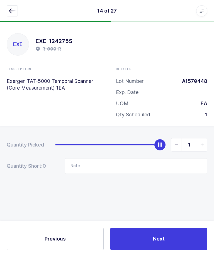
click at [14, 12] on icon "button" at bounding box center [12, 11] width 7 height 7
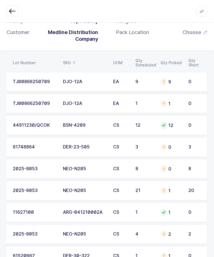
scroll to position [51, 0]
click at [48, 168] on div "2025-8053" at bounding box center [35, 169] width 44 height 5
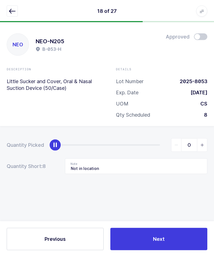
scroll to position [0, 0]
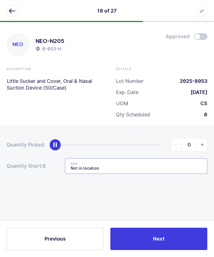
click at [167, 168] on input "Not in location" at bounding box center [136, 166] width 143 height 16
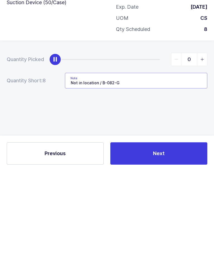
click at [98, 158] on input "Not in location / B-082-G" at bounding box center [136, 166] width 143 height 16
click at [130, 158] on input "Not in location / B-082-G" at bounding box center [136, 166] width 143 height 16
click at [131, 158] on input "Not in location / B-082-G" at bounding box center [136, 166] width 143 height 16
click at [133, 158] on input "Not in location / B-082-G" at bounding box center [136, 166] width 143 height 16
type input "Not in location / B-082-G"
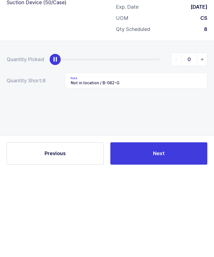
click at [132, 126] on div "Quantity Picked 0 Quantity Short: 8 Note Not in location / B-082-G" at bounding box center [107, 175] width 214 height 99
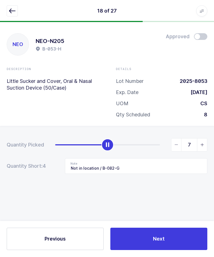
type input "8"
click at [173, 250] on button "Next" at bounding box center [158, 239] width 97 height 22
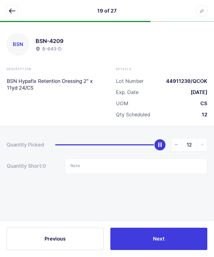
click at [15, 11] on icon "button" at bounding box center [12, 11] width 7 height 7
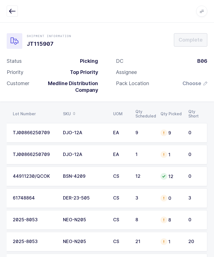
scroll to position [0, 75]
click at [181, 244] on td "1" at bounding box center [171, 242] width 28 height 20
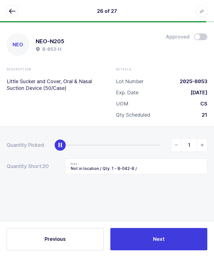
scroll to position [0, 0]
click at [174, 166] on input "Not in location / Qty: 1 - B-042-B /" at bounding box center [136, 166] width 143 height 16
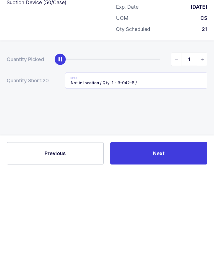
click at [169, 158] on input "Not in location / Qty: 1 - B-042-B /" at bounding box center [136, 166] width 143 height 16
paste input "B-082-G"
click at [136, 158] on input "Not in location / Qty: 1 - B-042-B / B-082-G" at bounding box center [136, 166] width 143 height 16
type input "Not in location / Qty: 1 - B-042-B / Qty:20 - B-082-G"
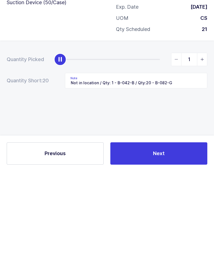
click at [202, 126] on div "Quantity Picked 1 Quantity Short: 20 Note Not in location / Qty: 1 - B-042-B / …" at bounding box center [107, 175] width 214 height 99
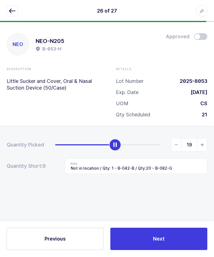
type input "21"
click at [170, 250] on button "Next" at bounding box center [158, 239] width 97 height 22
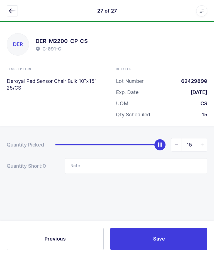
click at [12, 12] on icon "button" at bounding box center [12, 11] width 7 height 7
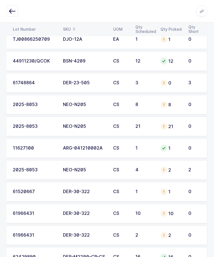
scroll to position [116, 0]
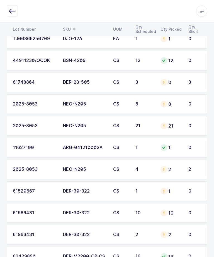
click at [187, 172] on td "2" at bounding box center [196, 170] width 22 height 20
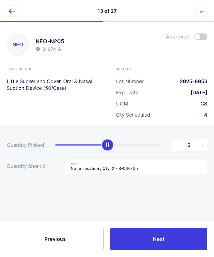
scroll to position [0, 0]
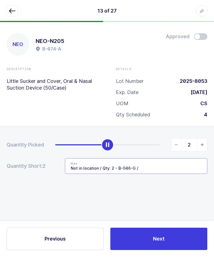
click at [104, 167] on input "Not in location / Qty: 2 - B-046-G /" at bounding box center [136, 166] width 143 height 16
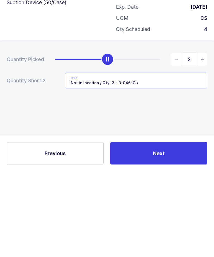
click at [105, 158] on input "Not in location / Qty: 2 - B-046-G /" at bounding box center [136, 166] width 143 height 16
type input "Not in location /"
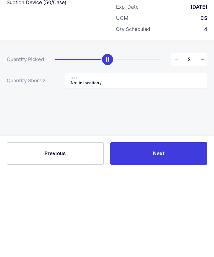
click at [187, 126] on div "Quantity Picked 2 Quantity Short: 2 Note Not in location /" at bounding box center [107, 175] width 214 height 99
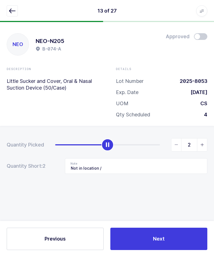
click at [177, 144] on icon "slider between 0 and 4" at bounding box center [177, 145] width 4 height 4
type input "0"
click at [175, 145] on icon "slider between 0 and 4" at bounding box center [177, 145] width 4 height 4
click at [170, 250] on button "Next" at bounding box center [158, 239] width 97 height 22
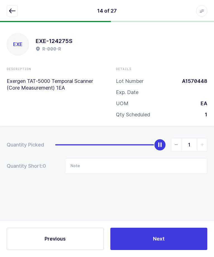
click at [8, 9] on button "button" at bounding box center [12, 11] width 11 height 11
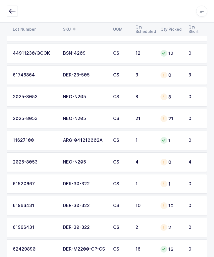
scroll to position [125, 0]
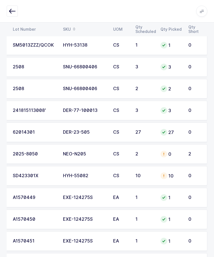
click at [190, 155] on div "2" at bounding box center [195, 153] width 13 height 5
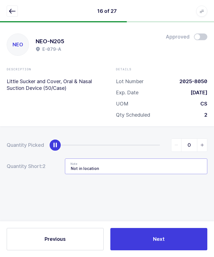
click at [187, 158] on input "Not in location" at bounding box center [136, 166] width 143 height 16
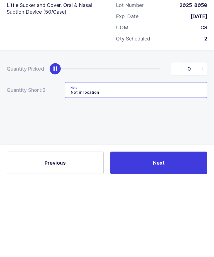
click at [162, 158] on input "Not in location" at bounding box center [136, 166] width 143 height 16
paste input "Qty: 2 - B-046-G /"
click at [101, 158] on input "Not in location Qty: 2 - B-046-G /" at bounding box center [136, 166] width 143 height 16
click at [172, 158] on input "Not in location Qty: 2 - B-046-G /" at bounding box center [136, 166] width 143 height 16
click at [161, 158] on input "Not in location Qty: 2 - B-046-G /" at bounding box center [136, 166] width 143 height 16
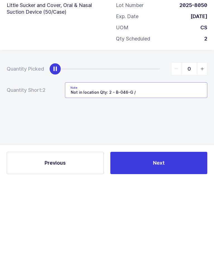
click at [98, 158] on input "Not in location Qty: 2 - B-046-G /" at bounding box center [136, 166] width 143 height 16
click at [175, 158] on input "Not in location / Qty: 2 - B-046-G /" at bounding box center [136, 166] width 143 height 16
type input "Not in location / Qty: 2 - B-046-G"
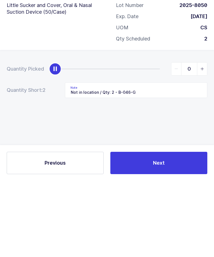
click at [184, 126] on div "Quantity Picked 0 Quantity Short: 2 Note Not in location / Qty: 2 - B-046-G" at bounding box center [107, 175] width 214 height 99
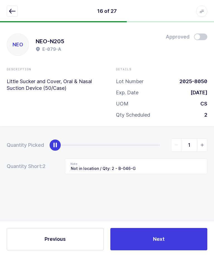
type input "2"
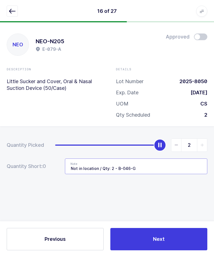
click at [153, 158] on input "Not in location / Qty: 2 - B-046-G" at bounding box center [136, 166] width 143 height 16
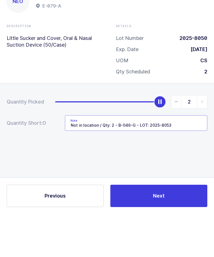
type input "Not in location / Qty: 2 - B-046-G - LOT: 2025-8053"
click at [187, 126] on div "Quantity Picked 2 Quantity Short: 0 Note Not in location / Qty: 2 - B-046-G - L…" at bounding box center [107, 175] width 214 height 99
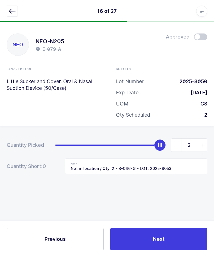
click at [182, 242] on button "Next" at bounding box center [158, 239] width 97 height 22
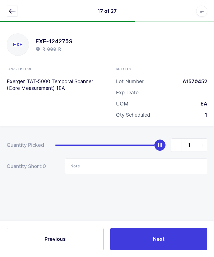
click at [14, 12] on icon "button" at bounding box center [12, 11] width 7 height 7
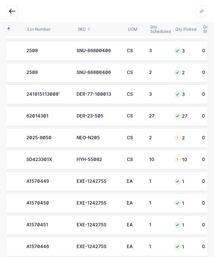
scroll to position [0, 63]
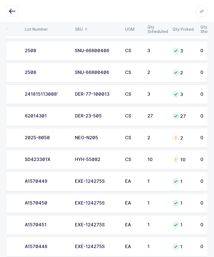
click at [52, 135] on div "2025-8050" at bounding box center [47, 137] width 44 height 5
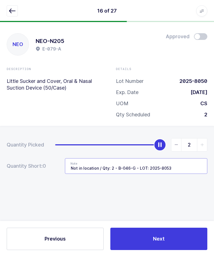
click at [180, 164] on input "Not in location / Qty: 2 - B-046-G - LOT: 2025-8053" at bounding box center [136, 166] width 143 height 16
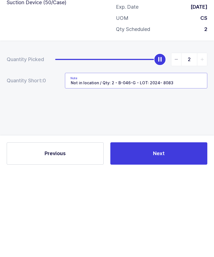
type input "Not in location / Qty: 2 - B-046-G - LOT: 2024- 8083"
click at [194, 126] on div "Quantity Picked 2 Quantity Short: 0 Note Not in location / Qty: 2 - B-046-G - L…" at bounding box center [107, 175] width 214 height 99
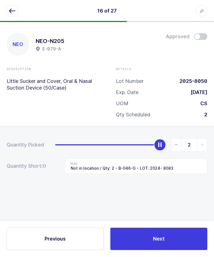
click at [174, 250] on button "Next" at bounding box center [158, 239] width 97 height 22
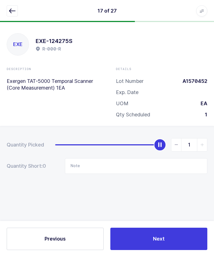
click at [13, 12] on icon "button" at bounding box center [12, 11] width 7 height 7
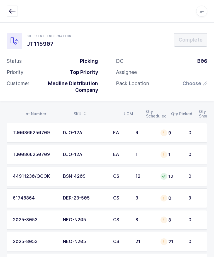
scroll to position [0, 90]
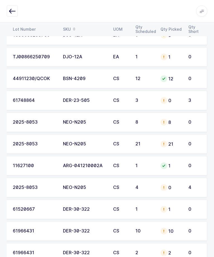
click at [44, 121] on div "2025-8053" at bounding box center [35, 122] width 44 height 5
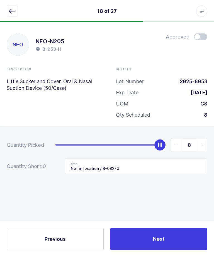
scroll to position [0, 0]
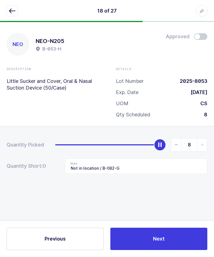
click at [11, 10] on icon "button" at bounding box center [12, 11] width 7 height 7
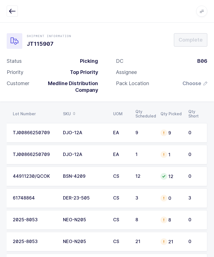
click at [178, 243] on div "21" at bounding box center [171, 241] width 21 height 7
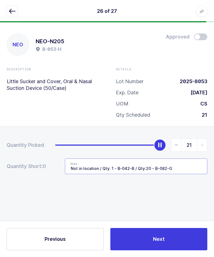
click at [133, 168] on input "Not in location / Qty: 1 - B-042-B / Qty:20 - B-082-G" at bounding box center [136, 166] width 143 height 16
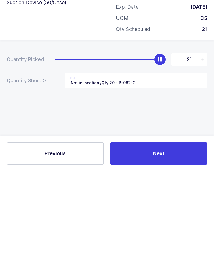
click at [117, 158] on input "Not in location /Qty:20 - B-082-G" at bounding box center [136, 166] width 143 height 16
type input "Not in location / B-082-G"
click at [52, 126] on div "Quantity Picked 21 Quantity Short: 0 Note Not in location / B-082-G" at bounding box center [107, 175] width 214 height 99
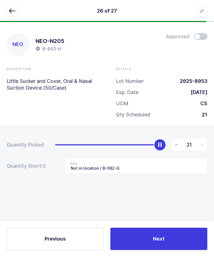
click at [163, 242] on span "Next" at bounding box center [159, 238] width 12 height 7
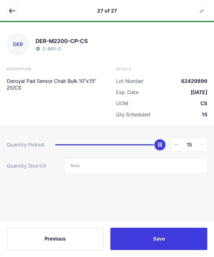
click at [15, 14] on icon "button" at bounding box center [12, 11] width 7 height 7
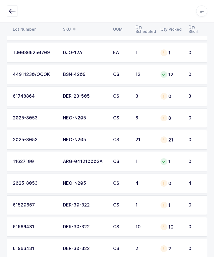
scroll to position [102, 0]
click at [186, 183] on td "4" at bounding box center [196, 183] width 22 height 20
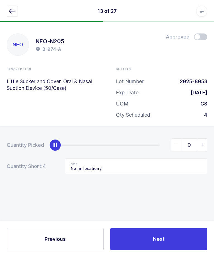
scroll to position [0, 0]
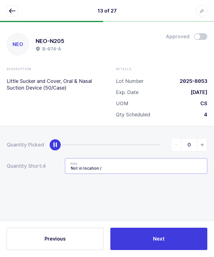
click at [177, 168] on input "Not in location /" at bounding box center [136, 166] width 143 height 16
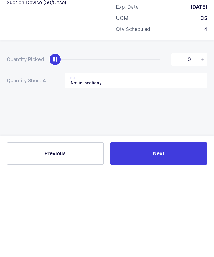
click at [173, 158] on input "Not in location /" at bounding box center [136, 166] width 143 height 16
paste input "Qty: 2 - B-046-G /"
type input "Not in location / B-082-H"
click at [180, 228] on button "Next" at bounding box center [158, 239] width 97 height 22
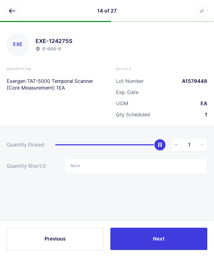
click at [13, 10] on icon "button" at bounding box center [12, 11] width 7 height 7
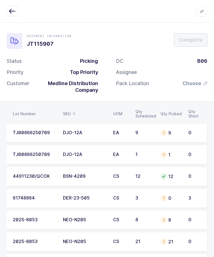
scroll to position [0, 75]
click at [180, 221] on div "8" at bounding box center [171, 219] width 21 height 7
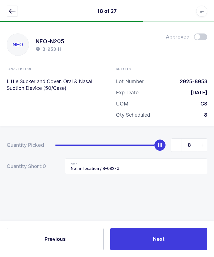
scroll to position [0, 0]
click at [161, 168] on input "Not in location / B-082-G" at bounding box center [136, 166] width 143 height 16
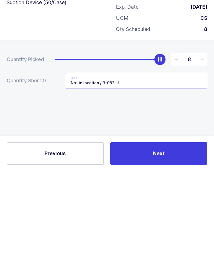
type input "Not in location / B-082-H"
click at [176, 228] on button "Next" at bounding box center [158, 239] width 97 height 22
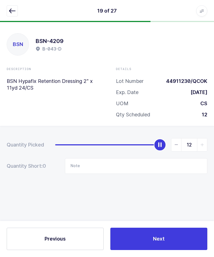
click at [12, 13] on icon "button" at bounding box center [12, 11] width 7 height 7
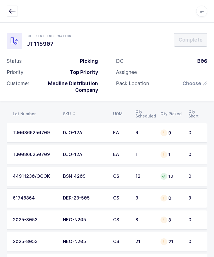
scroll to position [0, 75]
click at [188, 241] on td "0" at bounding box center [196, 242] width 22 height 20
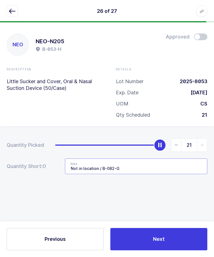
click at [174, 166] on input "Not in location / B-082-G" at bounding box center [136, 166] width 143 height 16
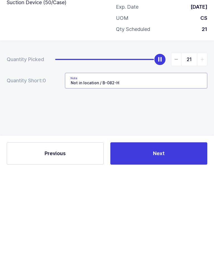
type input "Not in location / B-082-H"
click at [196, 126] on div "Quantity Picked 21 Quantity Short: 0 Note Not in location / B-082-H" at bounding box center [107, 175] width 214 height 99
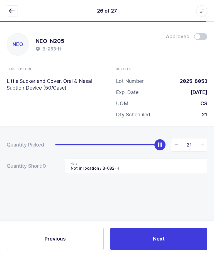
click at [173, 250] on button "Next" at bounding box center [158, 239] width 97 height 22
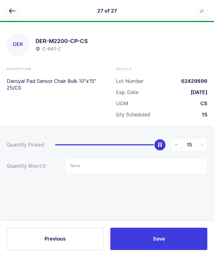
click at [17, 11] on button "button" at bounding box center [12, 11] width 11 height 11
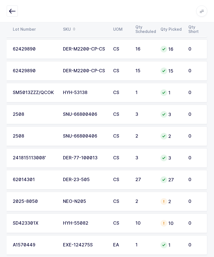
scroll to position [323, 0]
click at [42, 202] on td "2025-8050" at bounding box center [34, 202] width 50 height 20
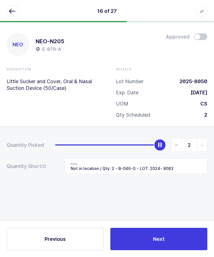
scroll to position [0, 0]
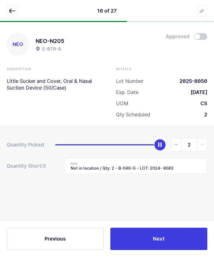
click at [138, 250] on button "Next" at bounding box center [158, 239] width 97 height 22
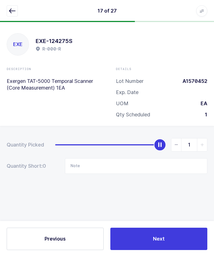
click at [13, 6] on button "button" at bounding box center [12, 11] width 11 height 11
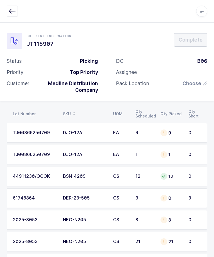
scroll to position [0, 75]
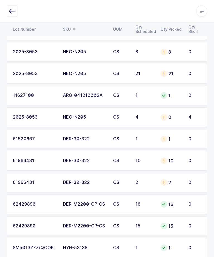
click at [25, 118] on div "2025-8053" at bounding box center [35, 117] width 44 height 5
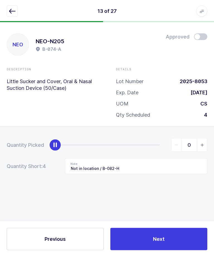
scroll to position [0, 0]
type input "4"
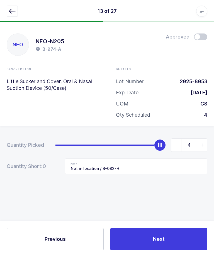
click at [158, 248] on button "Next" at bounding box center [158, 239] width 97 height 22
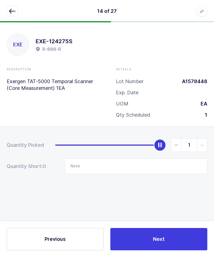
click at [9, 8] on icon "button" at bounding box center [12, 11] width 7 height 7
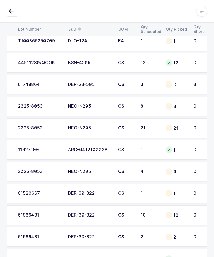
scroll to position [0, 71]
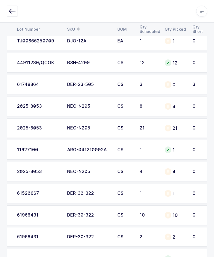
click at [186, 85] on div "0" at bounding box center [175, 84] width 21 height 7
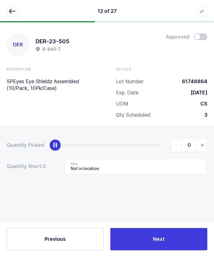
scroll to position [0, 0]
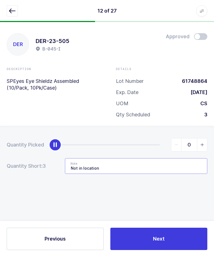
click at [159, 166] on input "Not in location" at bounding box center [136, 166] width 143 height 16
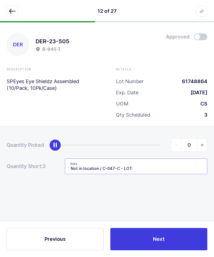
click at [184, 168] on input "Not in location / C-047-C - LOT:" at bounding box center [136, 166] width 143 height 16
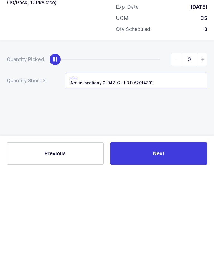
type input "Not in location / C-047-C - LOT: 62014301"
click at [185, 126] on div "Quantity Picked 0 Quantity Short: 3 Note Not in location / C-047-C - LOT: 62014…" at bounding box center [107, 175] width 214 height 99
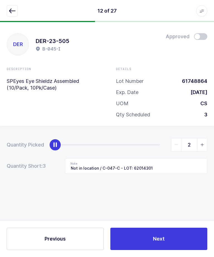
type input "3"
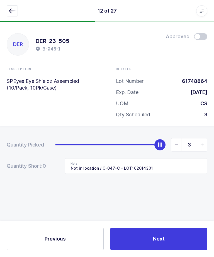
click at [173, 250] on button "Next" at bounding box center [158, 239] width 97 height 22
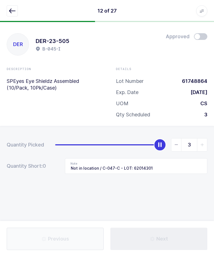
type input "Not in location / B-082-H"
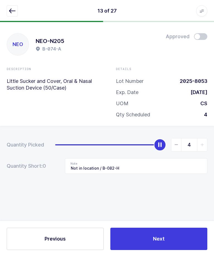
click at [14, 11] on icon "button" at bounding box center [12, 11] width 7 height 7
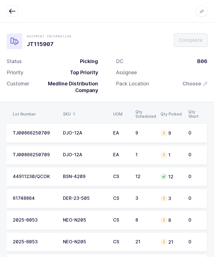
click at [194, 78] on div "DC B06 Assignee Pack Location Choose" at bounding box center [161, 74] width 109 height 33
click at [196, 85] on span "Choose" at bounding box center [192, 83] width 19 height 7
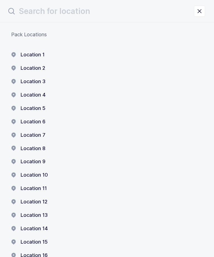
click at [29, 52] on button "Location 1" at bounding box center [27, 54] width 33 height 7
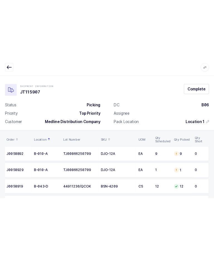
scroll to position [0, 4]
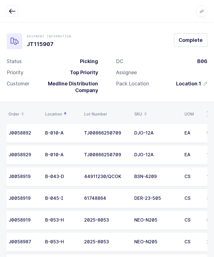
click at [194, 40] on span "Complete" at bounding box center [191, 40] width 24 height 7
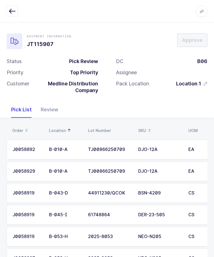
click at [11, 16] on button "button" at bounding box center [12, 11] width 11 height 11
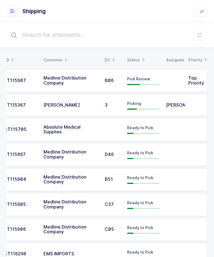
scroll to position [0, 15]
click at [23, 85] on td "JT115907" at bounding box center [20, 80] width 39 height 23
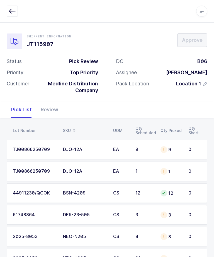
scroll to position [0, 76]
click at [13, 10] on icon "button" at bounding box center [12, 11] width 7 height 7
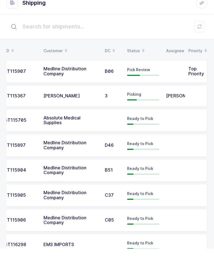
scroll to position [1, 0]
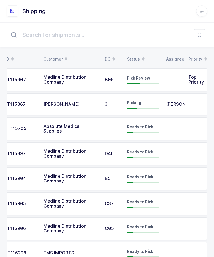
click at [163, 153] on td at bounding box center [174, 154] width 22 height 23
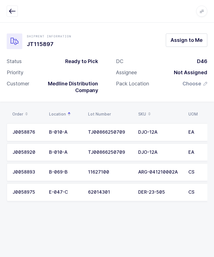
scroll to position [0, 21]
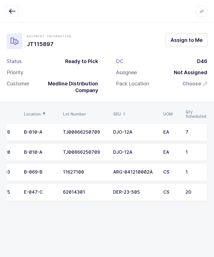
click at [74, 170] on div "11627100" at bounding box center [85, 172] width 44 height 5
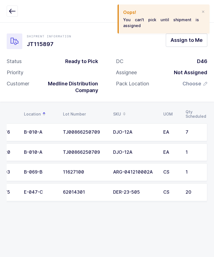
click at [197, 50] on div "Shipment Information JT115897 Assign to Me Status Ready to Pick Priority Custom…" at bounding box center [107, 65] width 201 height 65
click at [175, 41] on span "Assign to Me" at bounding box center [187, 40] width 32 height 7
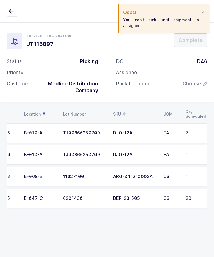
click at [67, 178] on div "11627100" at bounding box center [85, 176] width 44 height 5
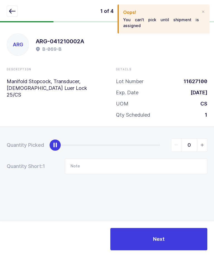
type input "1"
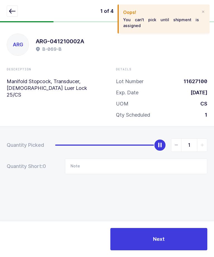
click at [156, 214] on div "Quantity Picked 1 Quantity Short: 0 Note" at bounding box center [107, 175] width 214 height 99
click at [136, 247] on button "Next" at bounding box center [158, 239] width 97 height 22
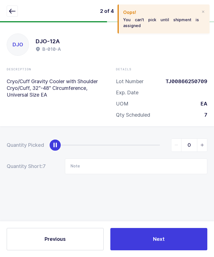
click at [201, 8] on div "Oops! You can't pick until shipment is assigned" at bounding box center [164, 18] width 92 height 29
click at [199, 11] on h2 "Oops!" at bounding box center [161, 12] width 76 height 7
click at [200, 15] on div "Oops! You can't pick until shipment is assigned" at bounding box center [164, 18] width 92 height 29
click at [200, 13] on div "Oops! You can't pick until shipment is assigned" at bounding box center [164, 18] width 92 height 29
click at [205, 10] on div at bounding box center [203, 11] width 4 height 5
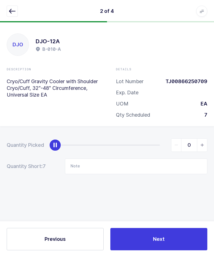
click at [11, 9] on icon "button" at bounding box center [12, 11] width 7 height 7
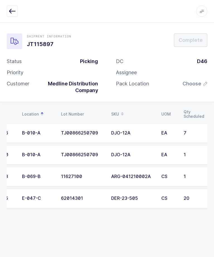
click at [69, 136] on td "TJ00866250709" at bounding box center [83, 133] width 50 height 20
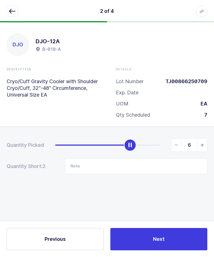
type input "7"
click at [158, 240] on span "Next" at bounding box center [159, 238] width 12 height 7
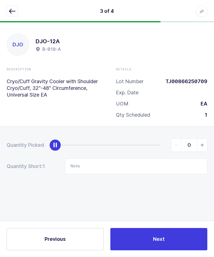
click at [9, 13] on icon "button" at bounding box center [12, 11] width 7 height 7
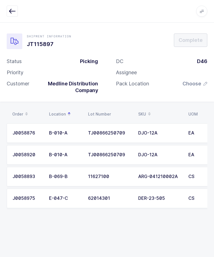
click at [78, 158] on td "B-010-A" at bounding box center [65, 155] width 39 height 20
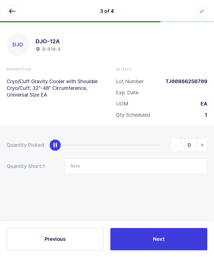
click at [201, 144] on icon "slider between 0 and 1" at bounding box center [203, 145] width 4 height 4
type input "1"
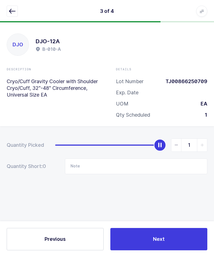
click at [147, 244] on button "Next" at bounding box center [158, 239] width 97 height 22
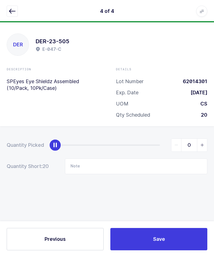
click at [9, 8] on button "button" at bounding box center [12, 11] width 11 height 11
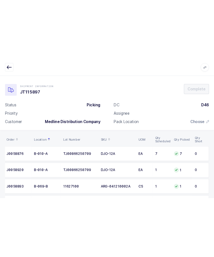
scroll to position [0, 4]
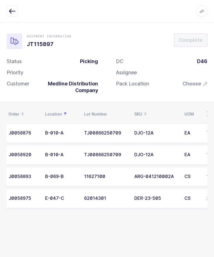
click at [16, 53] on div "Shipment Information JT115897 Complete Status Picking Priority Customer Medline…" at bounding box center [107, 65] width 201 height 65
click at [127, 204] on td "62014301" at bounding box center [106, 199] width 50 height 20
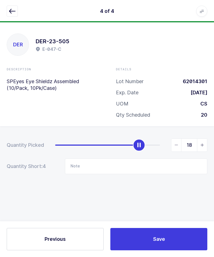
type input "20"
click at [172, 241] on button "Save" at bounding box center [158, 239] width 97 height 22
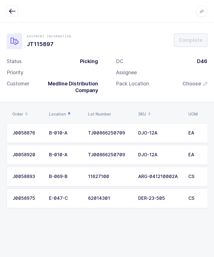
click at [9, 9] on icon "button" at bounding box center [12, 11] width 7 height 7
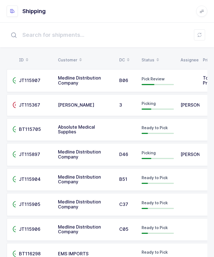
click at [149, 107] on div "Picking" at bounding box center [158, 105] width 32 height 9
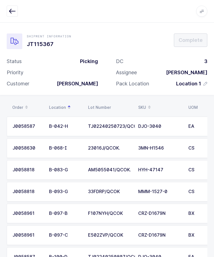
click at [18, 9] on button "button" at bounding box center [12, 11] width 11 height 11
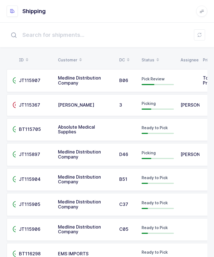
click at [98, 152] on span "Medline Distribution Company" at bounding box center [79, 154] width 43 height 11
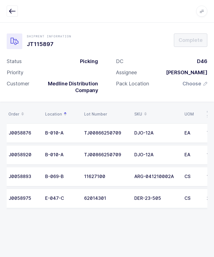
click at [197, 86] on span "Choose" at bounding box center [192, 83] width 19 height 7
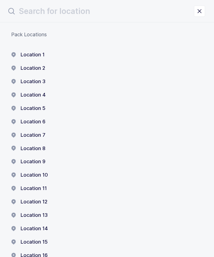
click at [27, 54] on button "Location 1" at bounding box center [27, 54] width 33 height 7
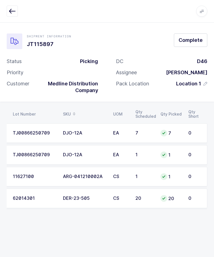
scroll to position [0, 75]
click at [193, 34] on button "Complete" at bounding box center [190, 39] width 33 height 13
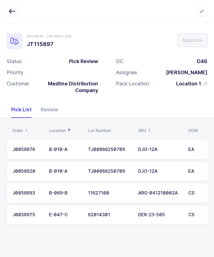
click at [14, 1] on div "Apps Core [GEOGRAPHIC_DATA] Admin Mission Control Purchasing [PERSON_NAME] Logo…" at bounding box center [107, 11] width 214 height 23
click at [12, 9] on icon "button" at bounding box center [12, 11] width 7 height 7
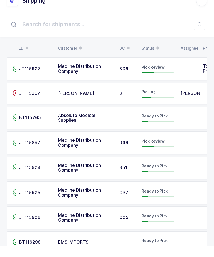
scroll to position [1, 0]
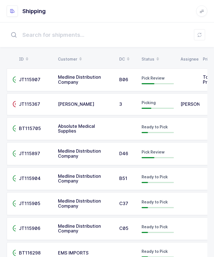
click at [45, 186] on td "JT115904" at bounding box center [35, 179] width 39 height 23
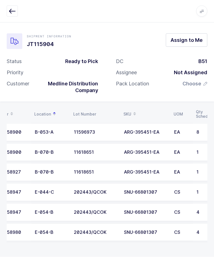
scroll to position [0, 14]
click at [65, 138] on td "B-053-A" at bounding box center [51, 132] width 39 height 18
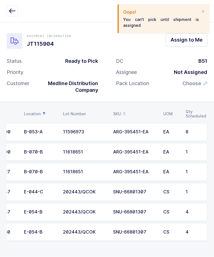
scroll to position [0, 25]
click at [197, 43] on span "Assign to Me" at bounding box center [187, 40] width 32 height 7
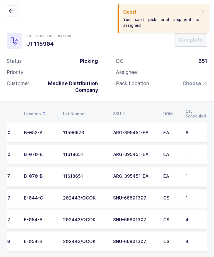
click at [188, 132] on div "8" at bounding box center [195, 133] width 18 height 5
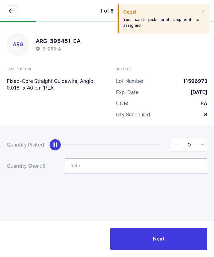
click at [160, 164] on input "Note" at bounding box center [136, 166] width 143 height 16
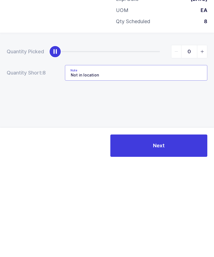
type input "Not in location"
click at [195, 126] on div "Quantity Picked 0 Quantity Short: 8 Note Not in location" at bounding box center [107, 175] width 214 height 99
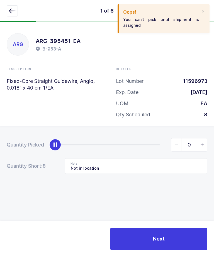
click at [174, 247] on button "Next" at bounding box center [158, 239] width 97 height 22
click at [10, 9] on icon "button" at bounding box center [12, 11] width 7 height 7
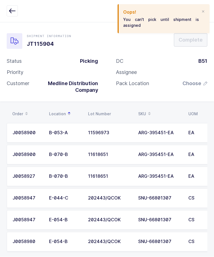
click at [202, 12] on div at bounding box center [203, 11] width 4 height 5
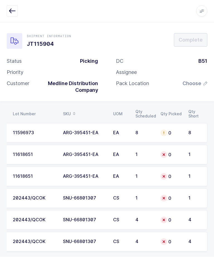
scroll to position [0, 75]
click at [191, 153] on div "1" at bounding box center [195, 154] width 13 height 5
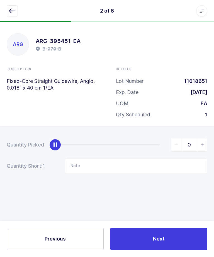
click at [205, 141] on span "slider between 0 and 1" at bounding box center [202, 145] width 10 height 13
type input "1"
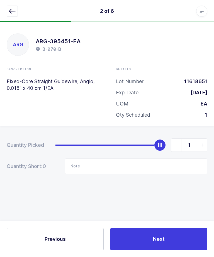
click at [170, 247] on button "Next" at bounding box center [158, 239] width 97 height 22
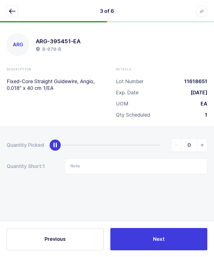
click at [10, 9] on icon "button" at bounding box center [12, 11] width 7 height 7
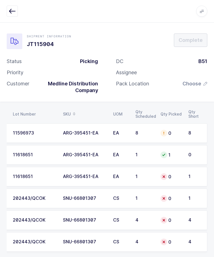
click at [144, 177] on div "1" at bounding box center [145, 176] width 18 height 5
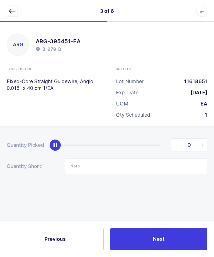
click at [204, 143] on icon "slider between 0 and 1" at bounding box center [203, 145] width 4 height 4
type input "1"
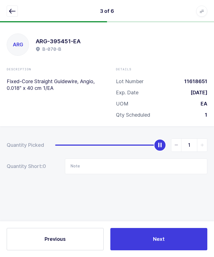
click at [180, 250] on button "Next" at bounding box center [158, 239] width 97 height 22
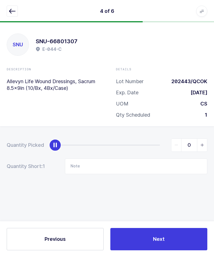
click at [17, 9] on button "button" at bounding box center [12, 11] width 11 height 11
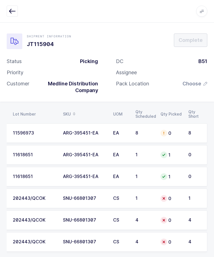
click at [45, 134] on div "11596973" at bounding box center [35, 133] width 44 height 5
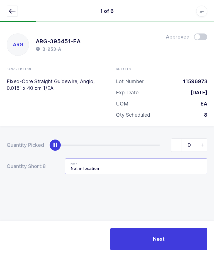
click at [144, 166] on input "Not in location" at bounding box center [136, 166] width 143 height 16
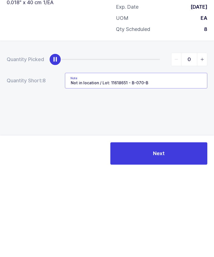
type input "Not in location / Lot: 11618651 - B-070-B"
click at [184, 126] on div "Quantity Picked 0 Quantity Short: 8 Note Not in location / Lot: 11618651 - B-07…" at bounding box center [107, 175] width 214 height 99
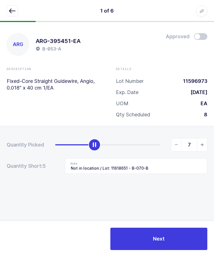
type input "8"
click at [153, 250] on button "Next" at bounding box center [158, 239] width 97 height 22
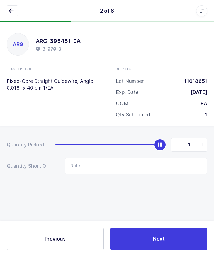
click at [9, 8] on icon "button" at bounding box center [12, 11] width 7 height 7
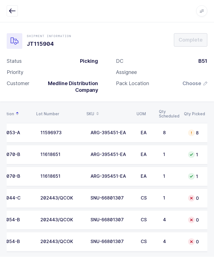
scroll to position [0, 53]
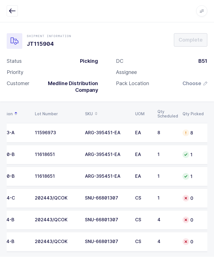
click at [125, 218] on div "SNU-66801307" at bounding box center [107, 220] width 44 height 5
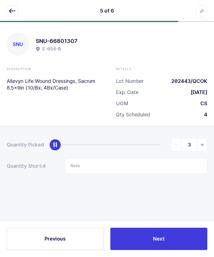
type input "4"
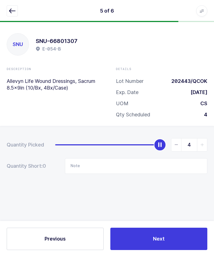
click at [177, 250] on button "Next" at bounding box center [158, 239] width 97 height 22
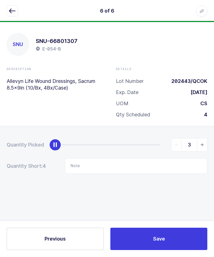
type input "4"
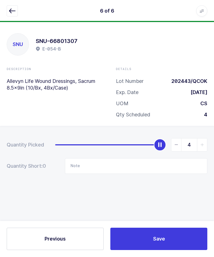
click at [174, 250] on button "Save" at bounding box center [158, 239] width 97 height 22
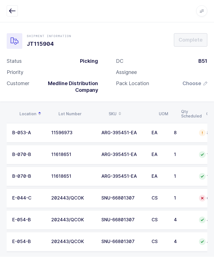
scroll to position [0, 37]
click at [148, 196] on td "SNU-66801307" at bounding box center [123, 199] width 50 height 20
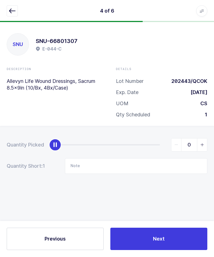
click at [212, 139] on div "Quantity Picked 0 Quantity Short: 1 Note" at bounding box center [107, 175] width 214 height 99
click at [206, 139] on span "slider between 0 and 1" at bounding box center [202, 145] width 10 height 13
type input "1"
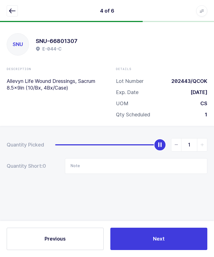
click at [172, 250] on button "Next" at bounding box center [158, 239] width 97 height 22
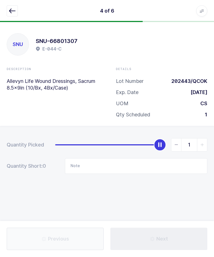
click at [168, 248] on button "Next" at bounding box center [158, 239] width 97 height 22
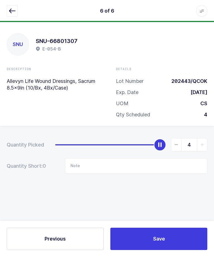
click at [12, 7] on button "button" at bounding box center [12, 11] width 11 height 11
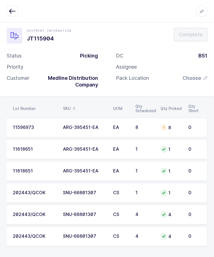
scroll to position [2, 0]
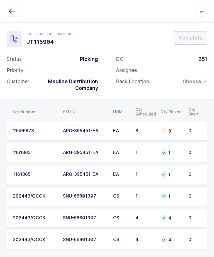
click at [187, 83] on span "Choose" at bounding box center [192, 81] width 19 height 7
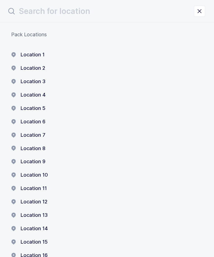
click at [24, 53] on button "Location 1" at bounding box center [27, 54] width 33 height 7
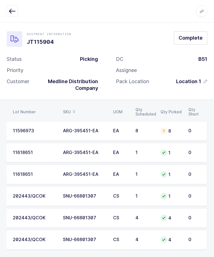
click at [198, 32] on button "Complete" at bounding box center [190, 37] width 33 height 13
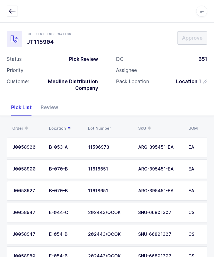
click at [12, 9] on icon "button" at bounding box center [12, 11] width 7 height 7
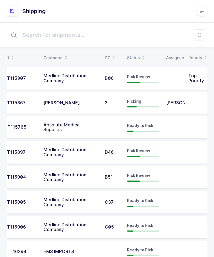
scroll to position [0, 15]
